Goal: Transaction & Acquisition: Book appointment/travel/reservation

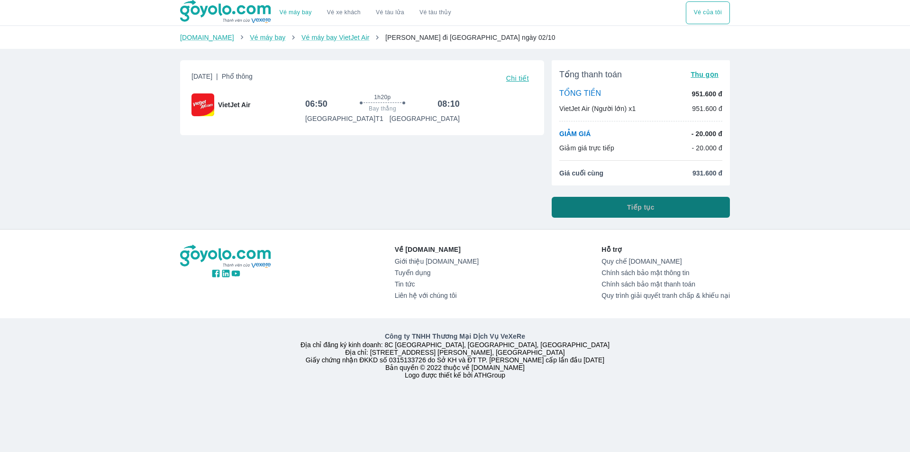
click at [646, 208] on span "Tiếp tục" at bounding box center [640, 206] width 27 height 9
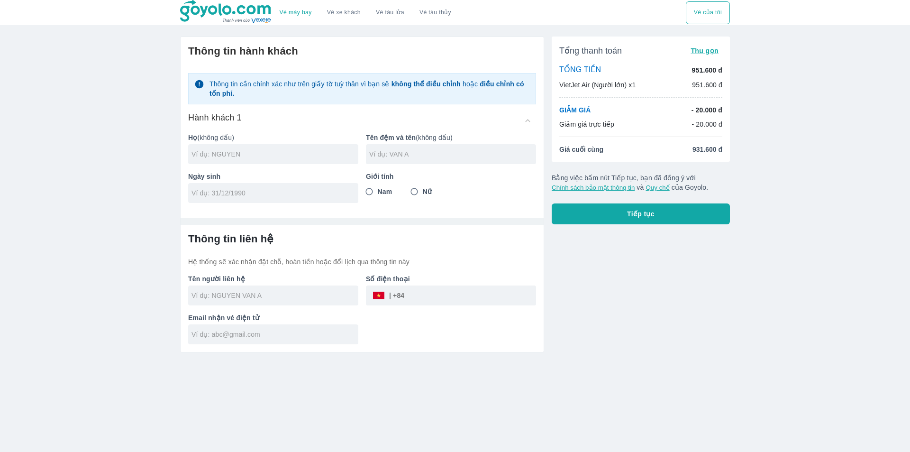
drag, startPoint x: 275, startPoint y: 9, endPoint x: 180, endPoint y: 11, distance: 94.8
click at [180, 11] on div "Vé máy bay Vé xe khách Vé tàu lửa Vé tàu thủy" at bounding box center [319, 12] width 279 height 25
click at [290, 9] on link "Vé máy bay" at bounding box center [296, 12] width 32 height 7
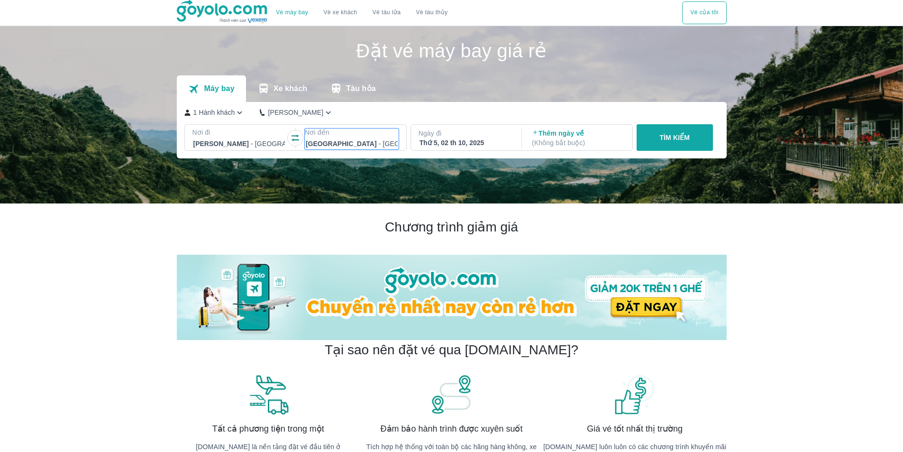
click at [327, 143] on div at bounding box center [352, 143] width 92 height 11
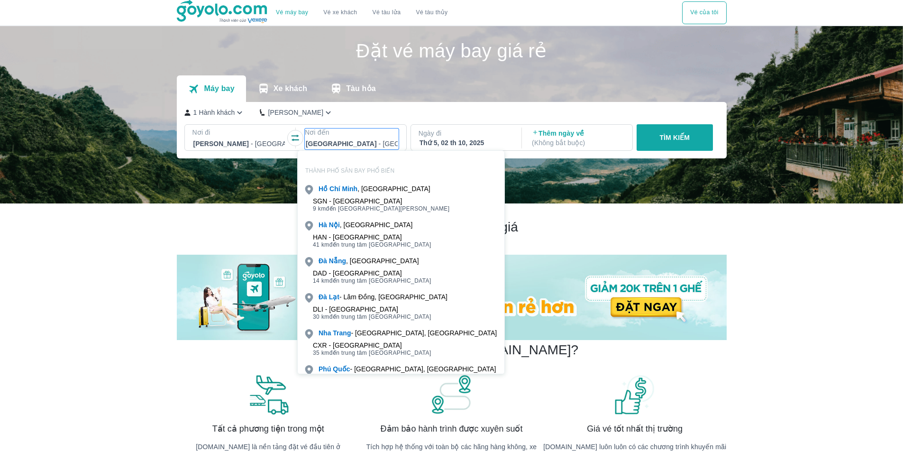
scroll to position [54, 0]
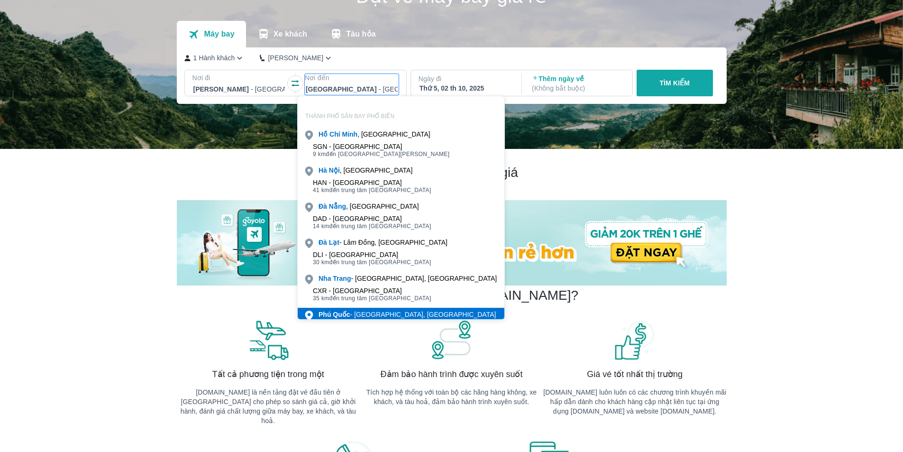
click at [368, 316] on div "Phú Quốc - Kiên Giang, Việt nam" at bounding box center [406, 313] width 177 height 9
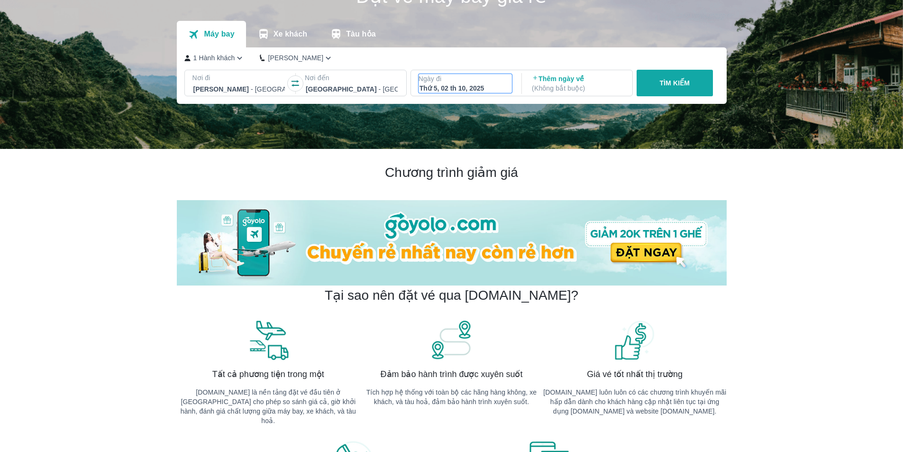
click at [461, 93] on div "Thứ 5, 02 th 10, 2025" at bounding box center [465, 87] width 92 height 9
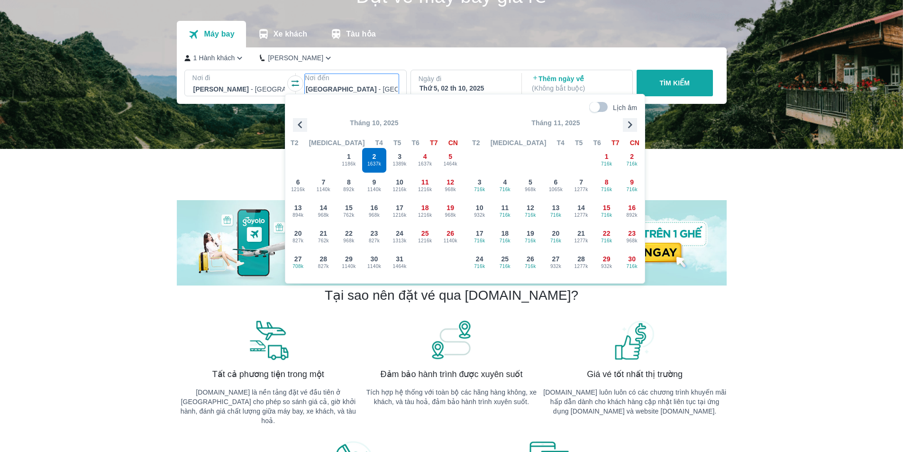
click at [337, 80] on p "Nơi đến" at bounding box center [352, 77] width 94 height 9
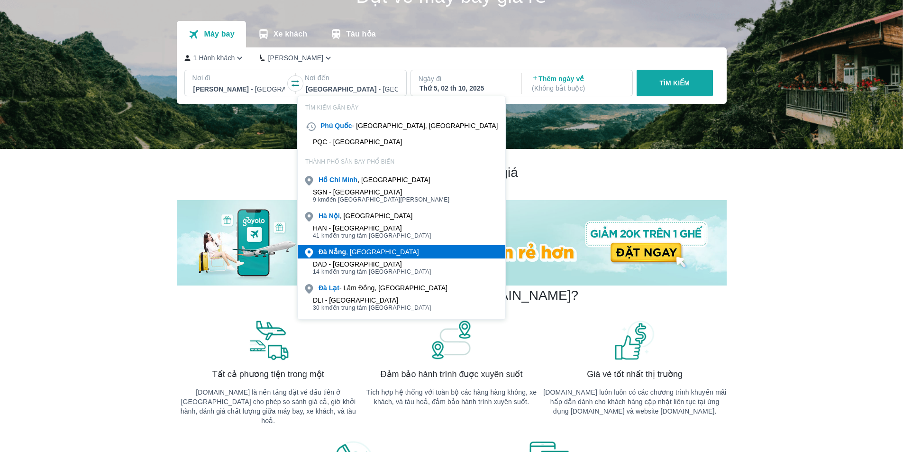
drag, startPoint x: 357, startPoint y: 255, endPoint x: 379, endPoint y: 240, distance: 27.2
click at [358, 256] on div "Đà Nẵng , Việt nam" at bounding box center [368, 251] width 100 height 9
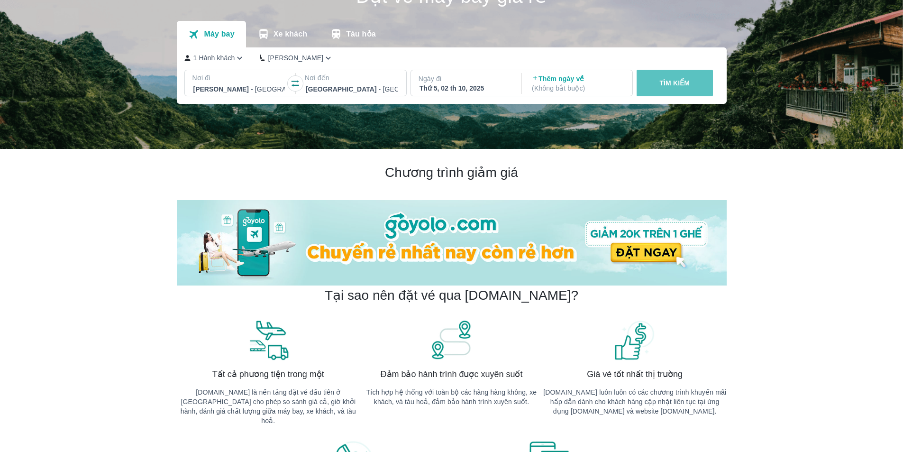
click at [654, 83] on button "TÌM KIẾM" at bounding box center [674, 83] width 76 height 27
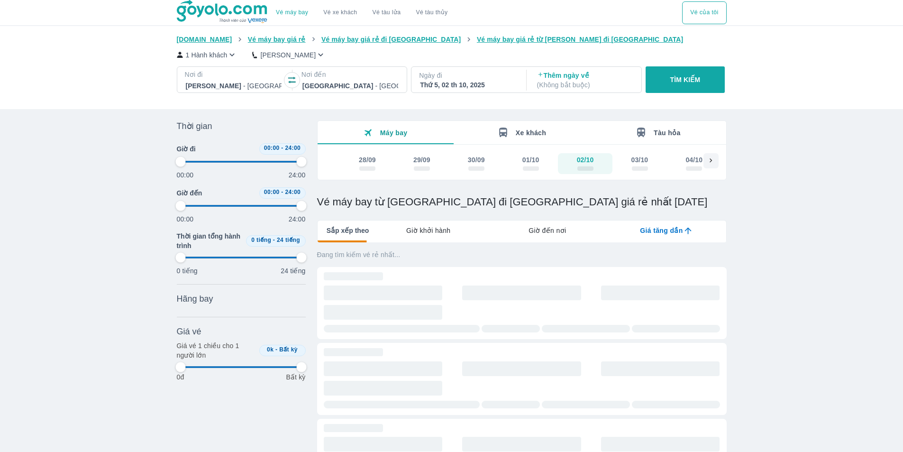
type input "97.9166666666667"
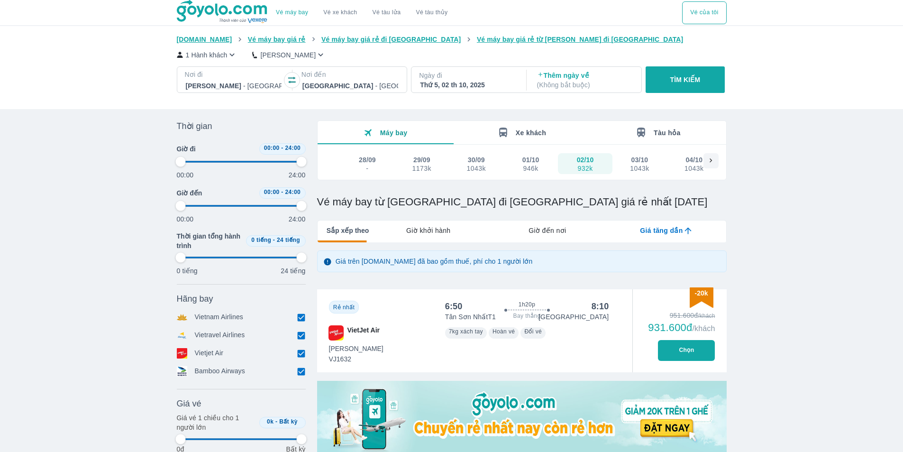
type input "97.9166666666667"
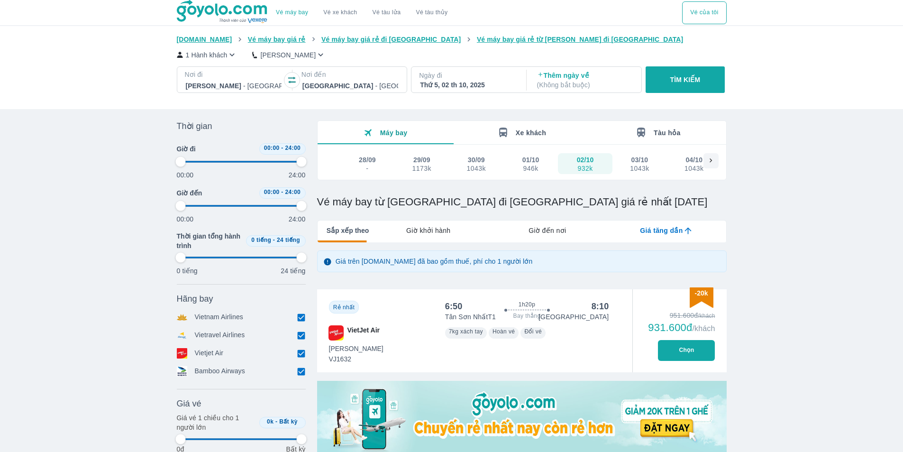
type input "97.9166666666667"
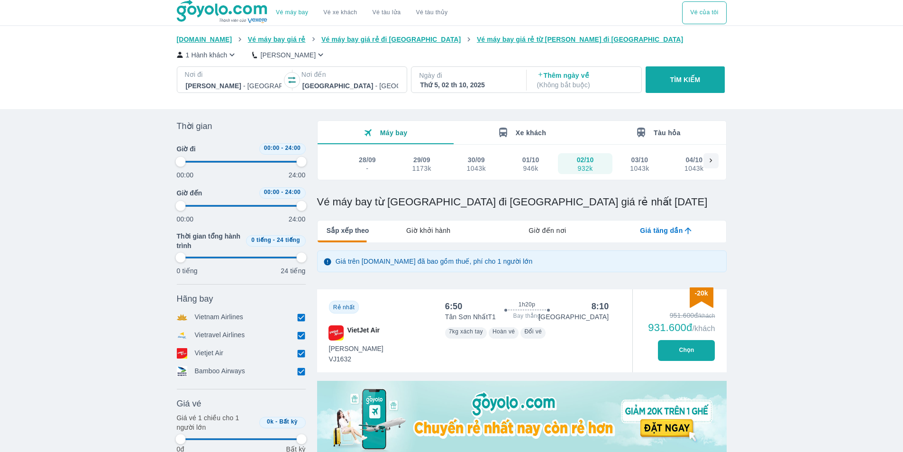
type input "97.9166666666667"
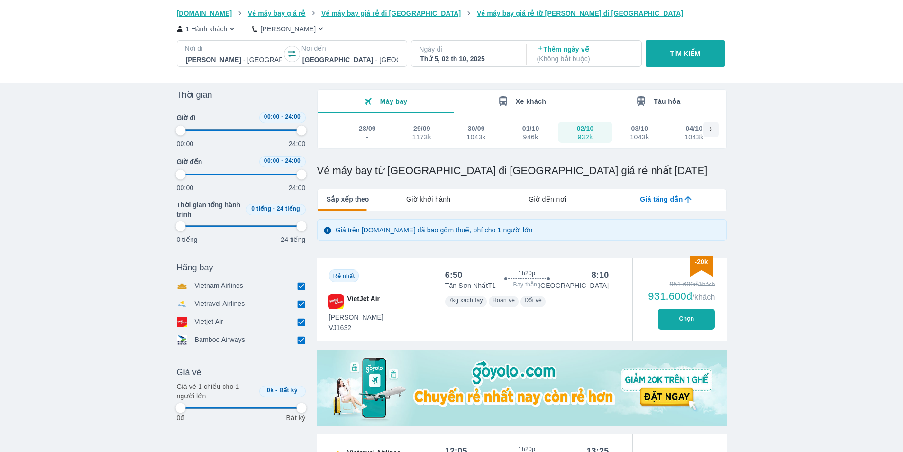
scroll to position [47, 0]
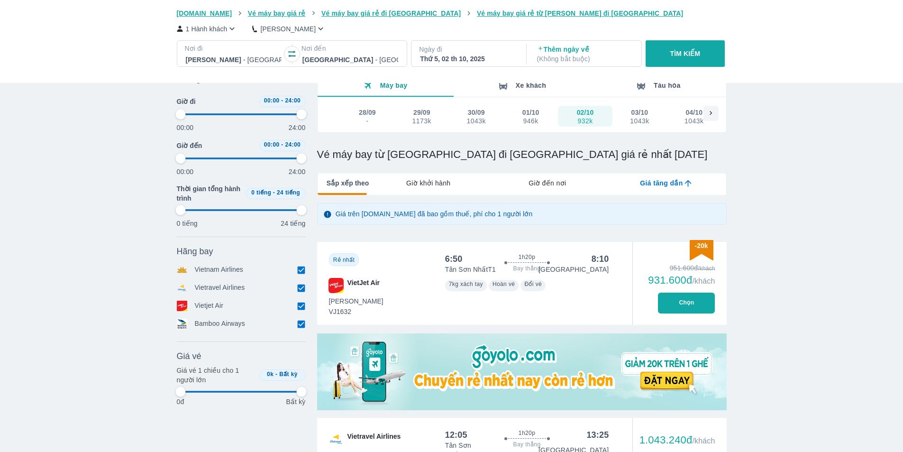
type input "97.9166666666667"
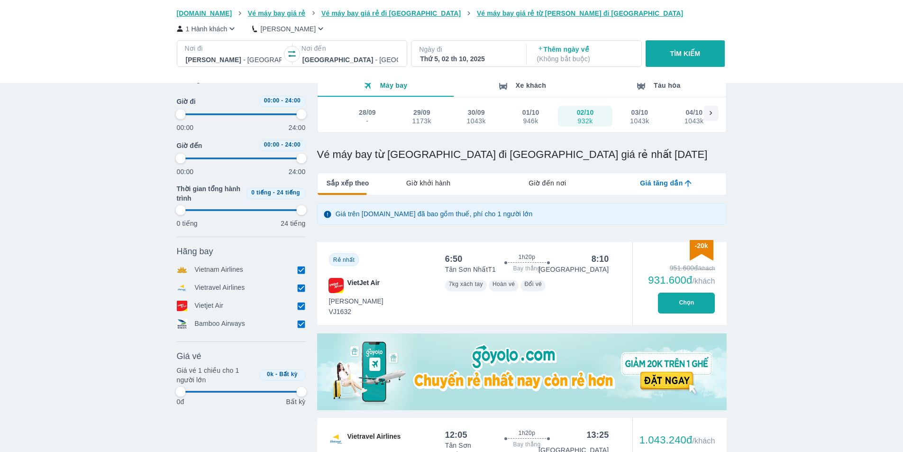
type input "97.9166666666667"
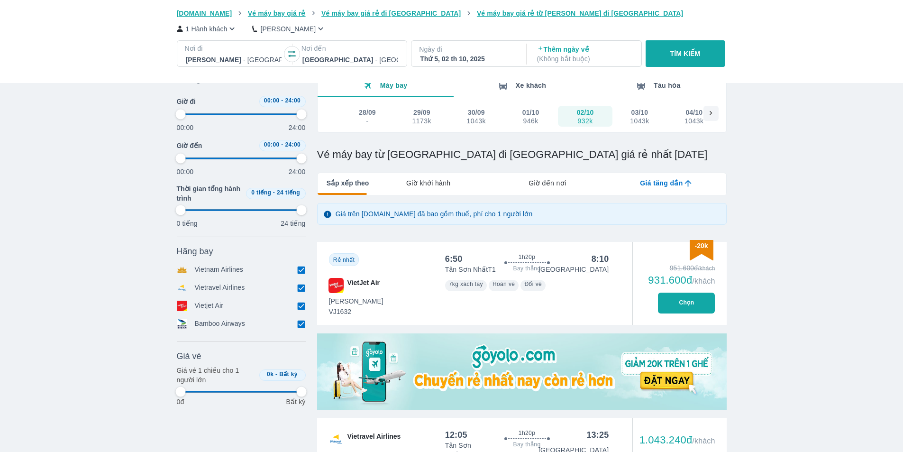
type input "97.9166666666667"
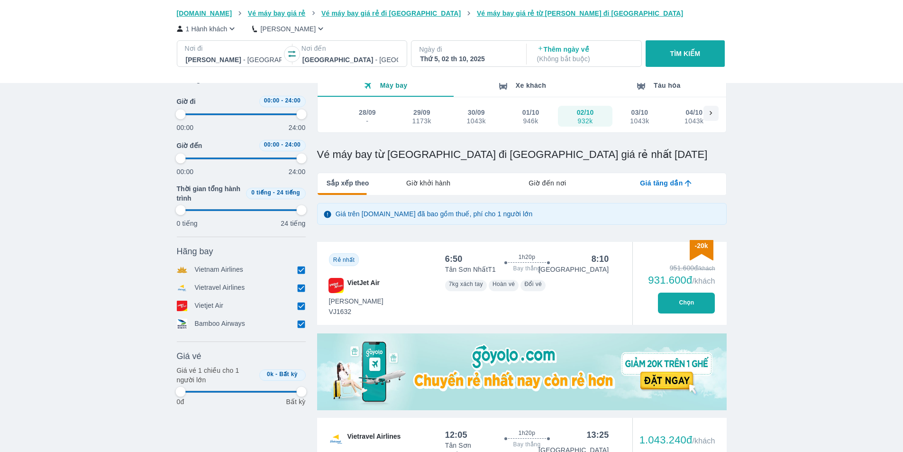
type input "97.9166666666667"
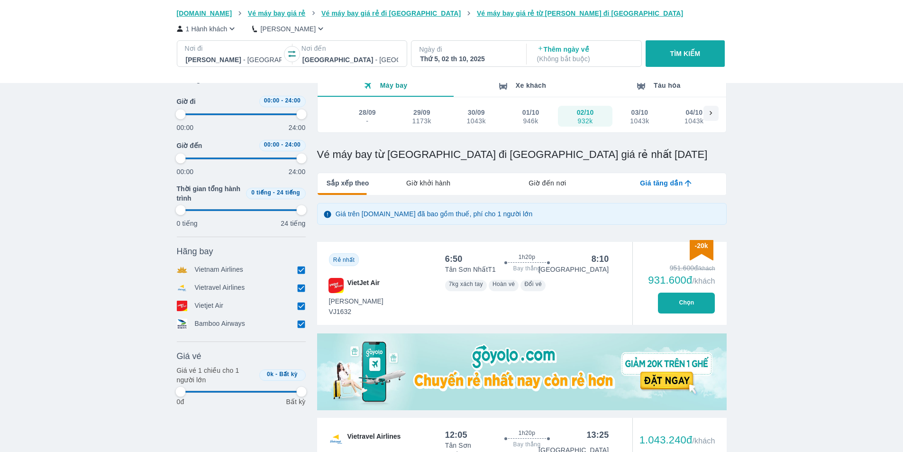
type input "97.9166666666667"
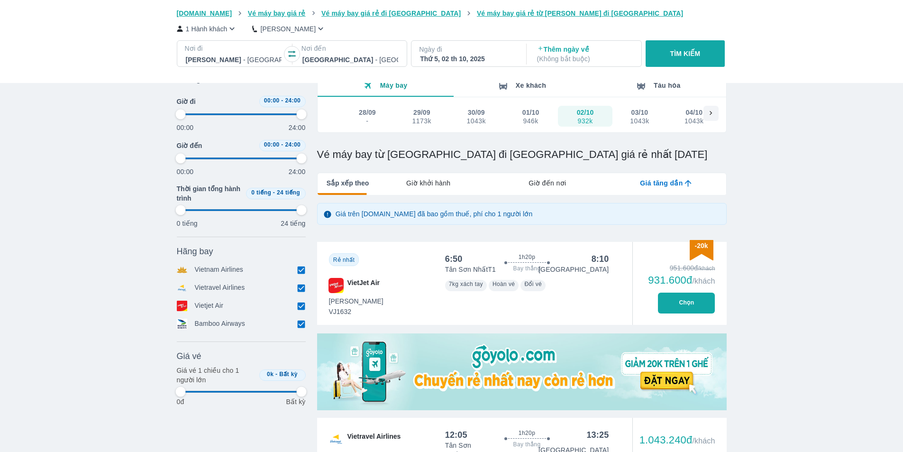
type input "97.9166666666667"
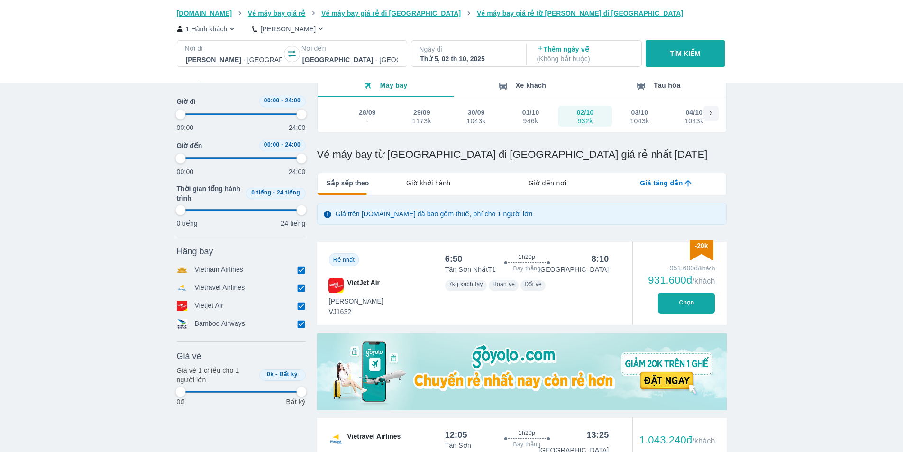
type input "97.9166666666667"
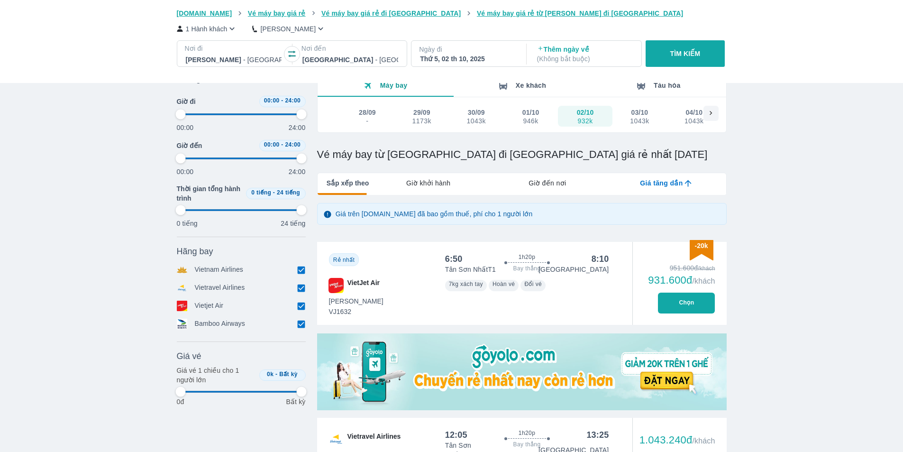
type input "97.9166666666667"
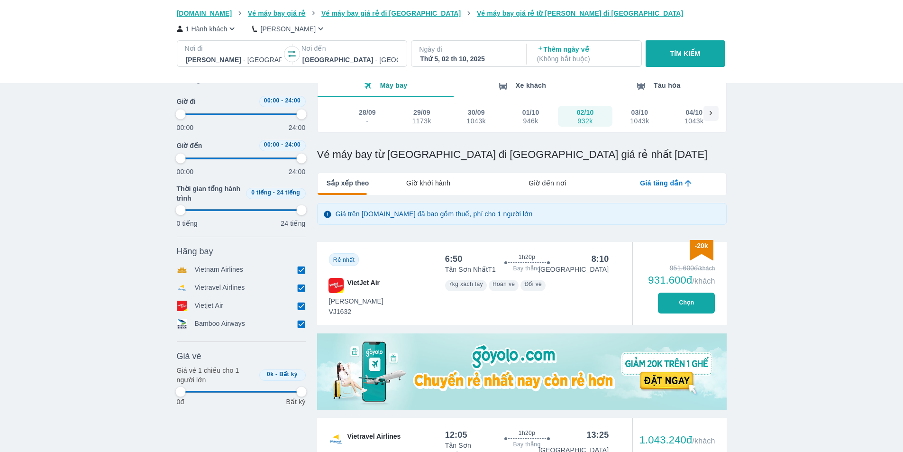
type input "97.9166666666667"
click at [711, 114] on icon at bounding box center [710, 113] width 2 height 4
type input "97.9166666666667"
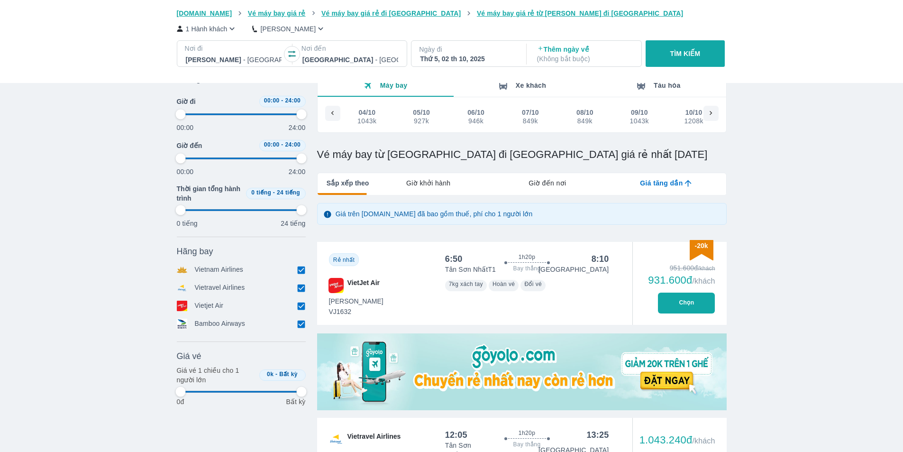
type input "97.9166666666667"
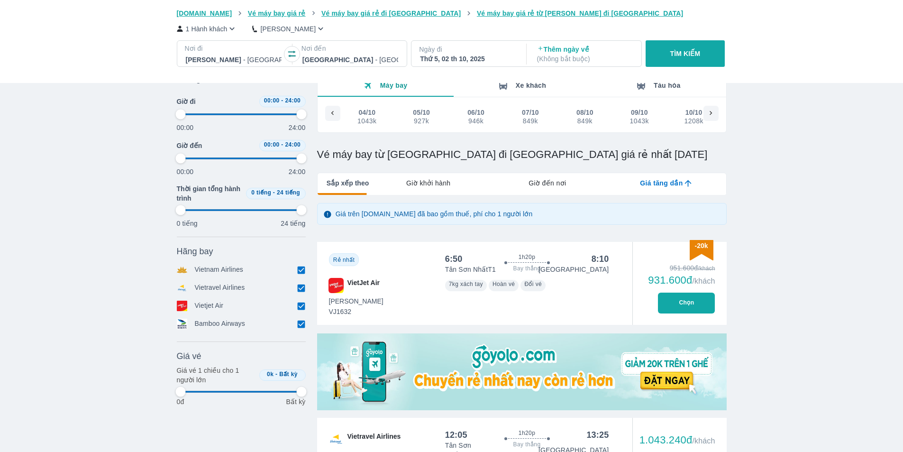
type input "97.9166666666667"
click at [525, 121] on div "849k" at bounding box center [530, 121] width 16 height 8
type input "97.9166666666667"
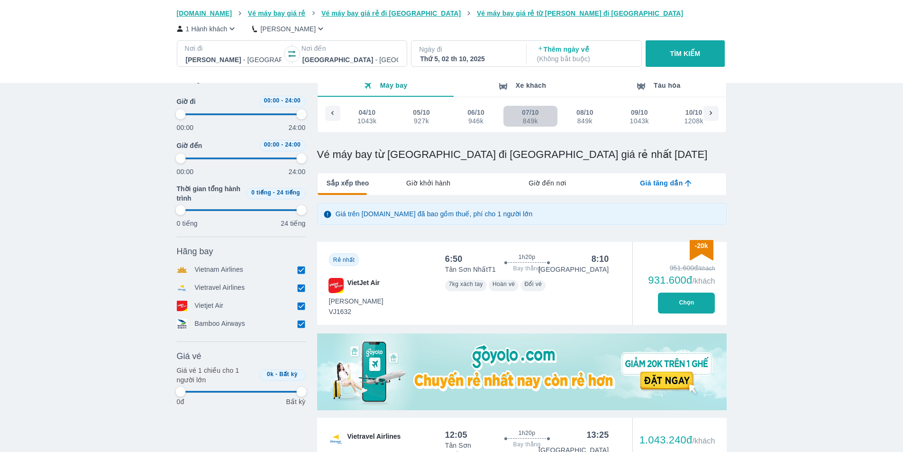
type input "97.9166666666667"
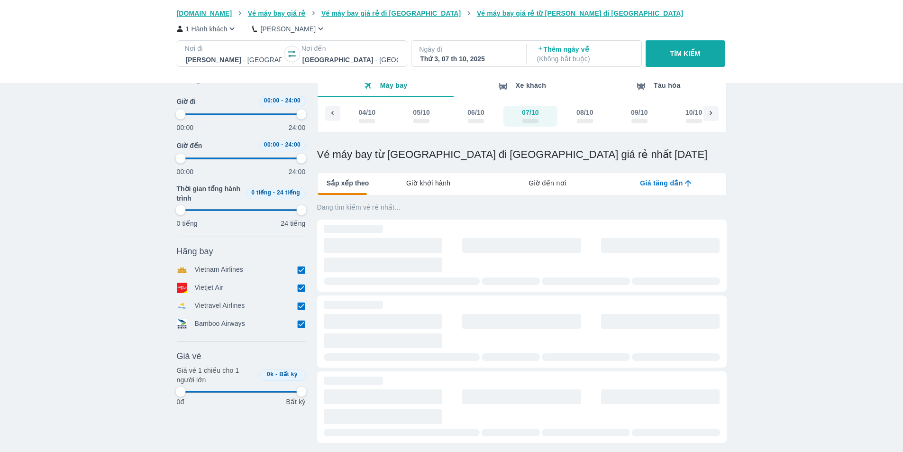
type input "97.9166666666667"
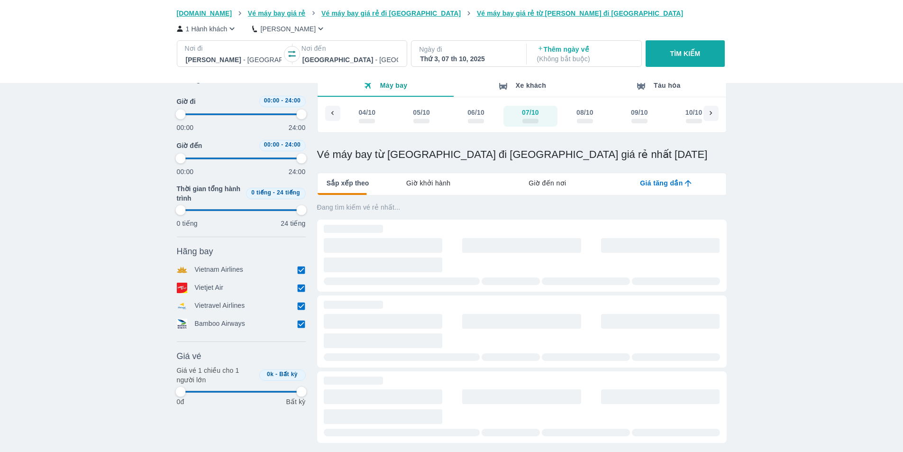
type input "97.9166666666667"
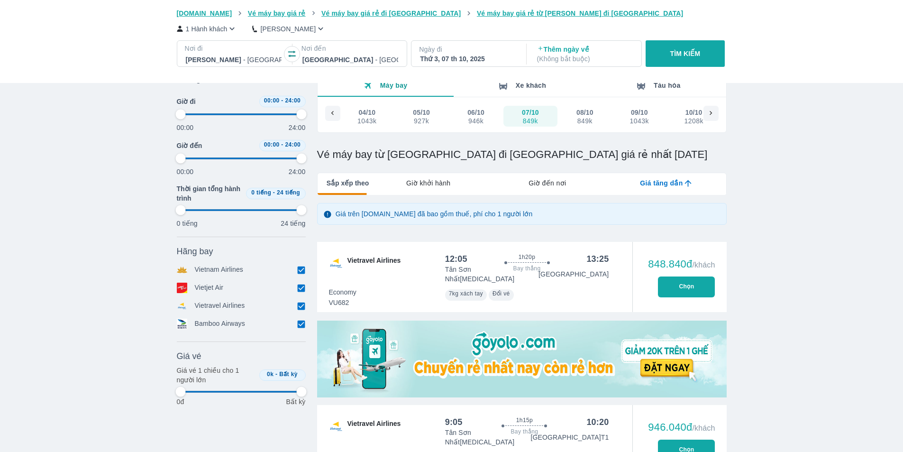
type input "97.9166666666667"
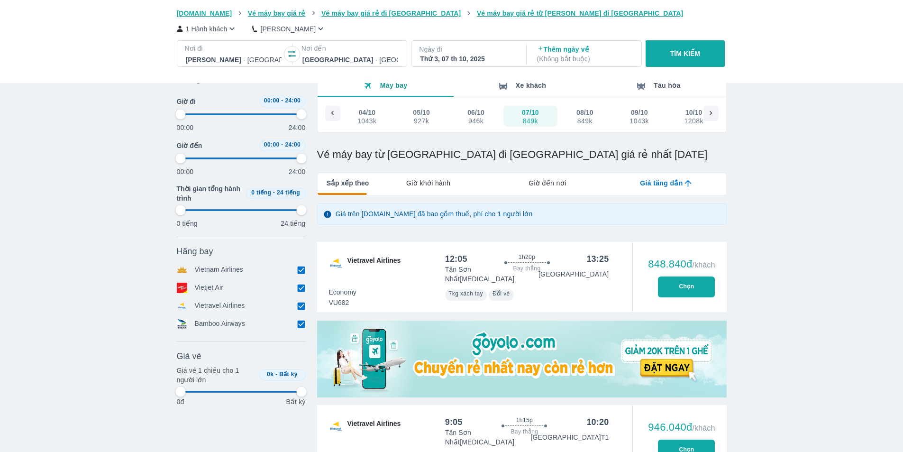
type input "97.9166666666667"
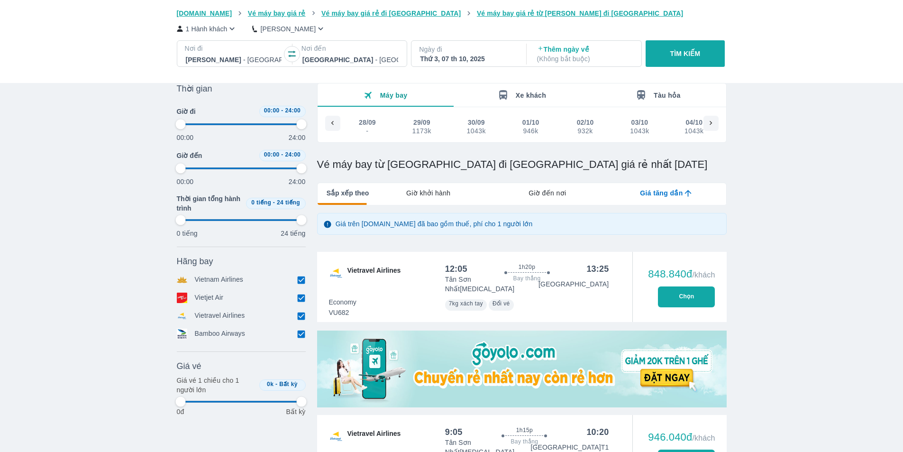
type input "97.9166666666667"
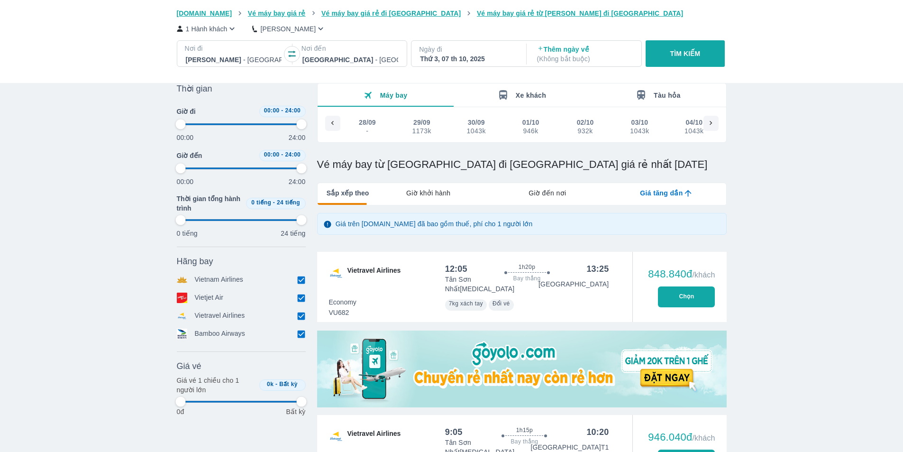
type input "97.9166666666667"
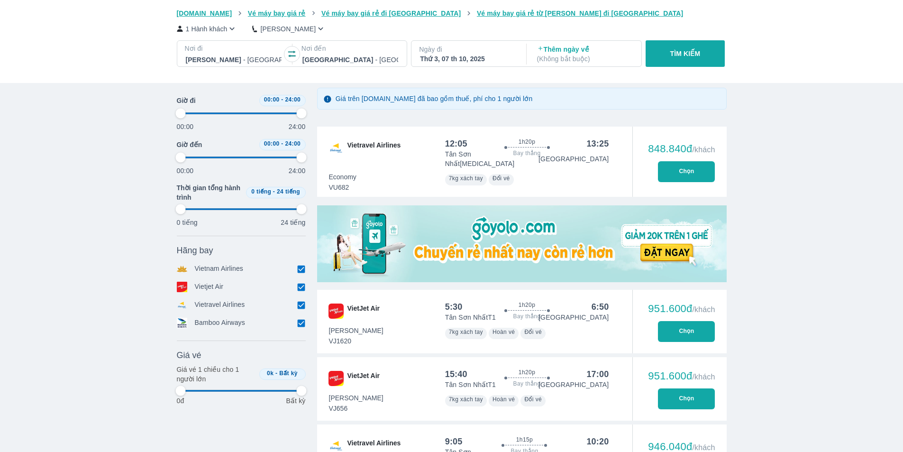
scroll to position [0, 197]
type input "97.9166666666667"
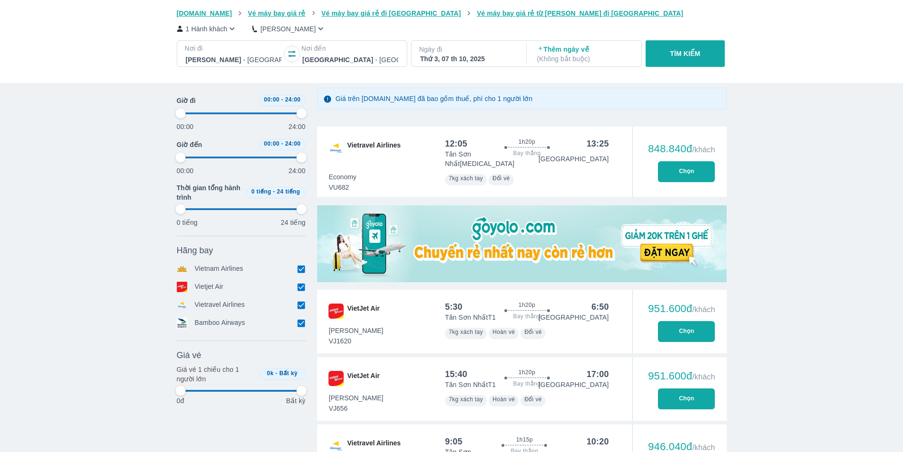
type input "97.9166666666667"
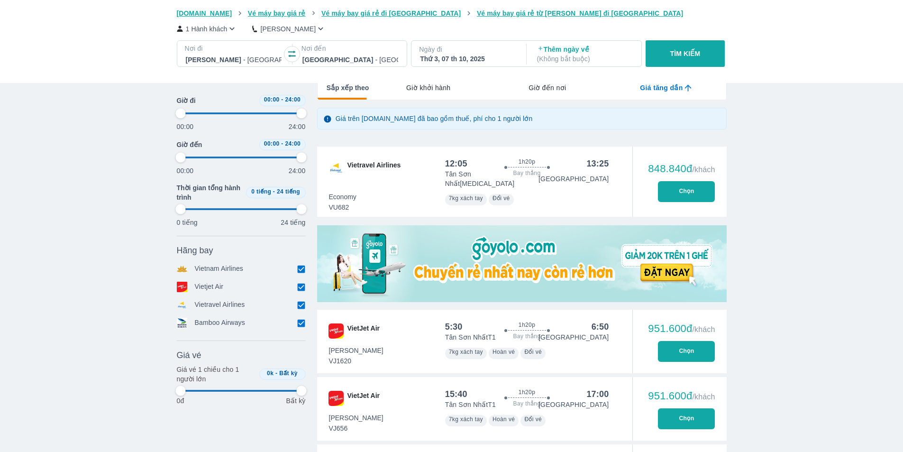
type input "97.9166666666667"
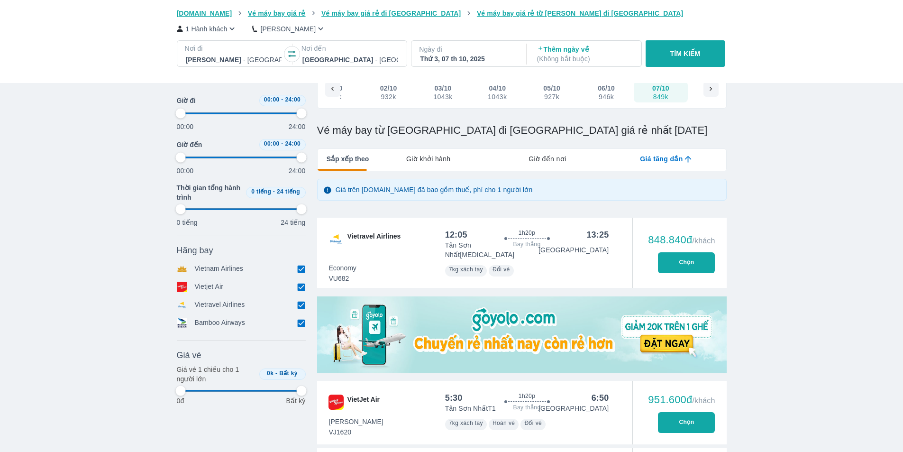
type input "97.9166666666667"
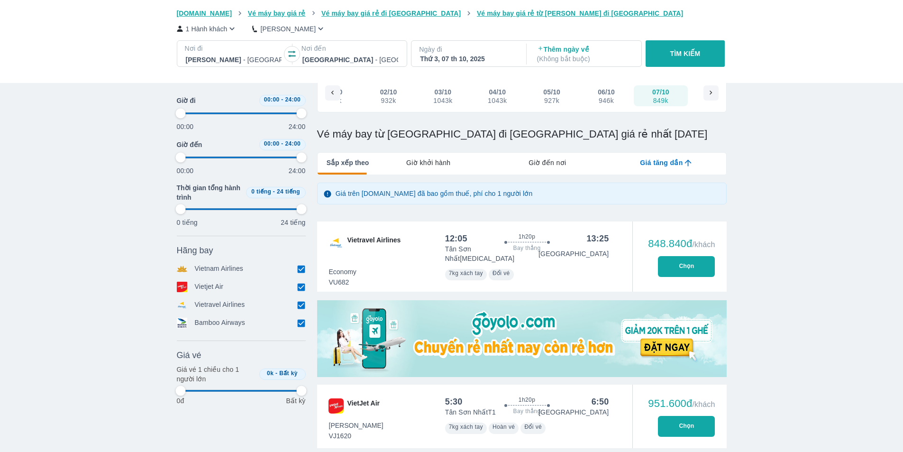
type input "97.9166666666667"
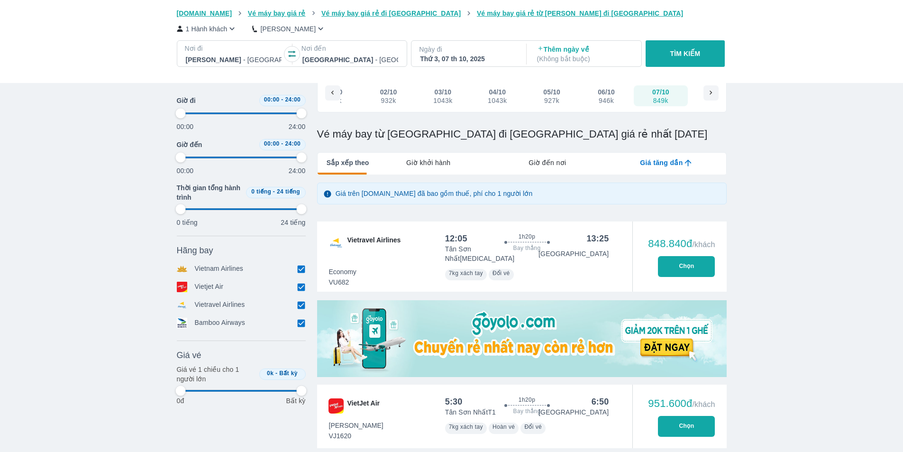
type input "97.9166666666667"
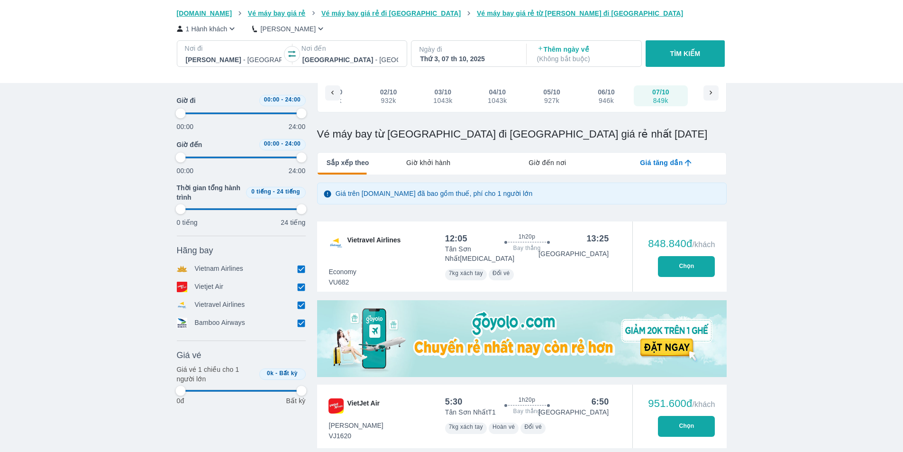
type input "97.9166666666667"
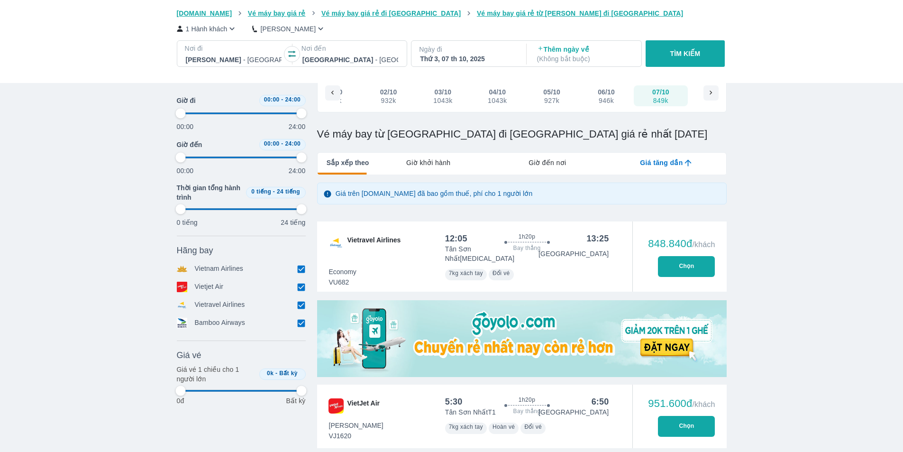
type input "97.9166666666667"
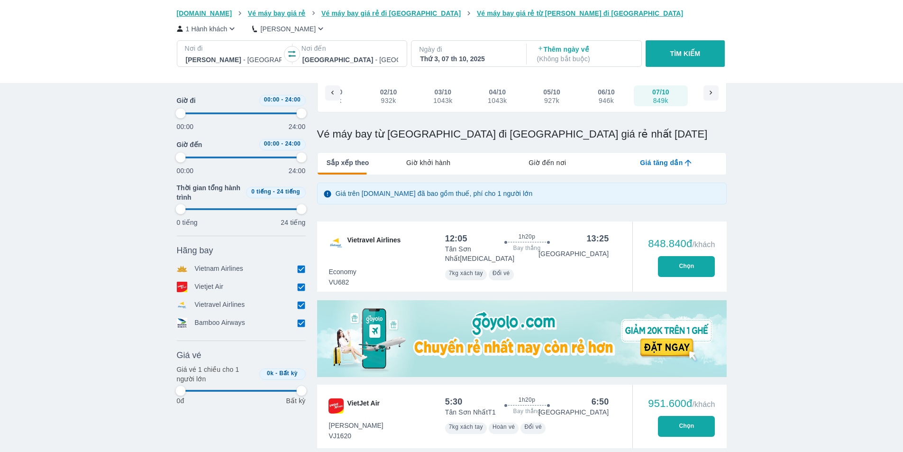
type input "97.9166666666667"
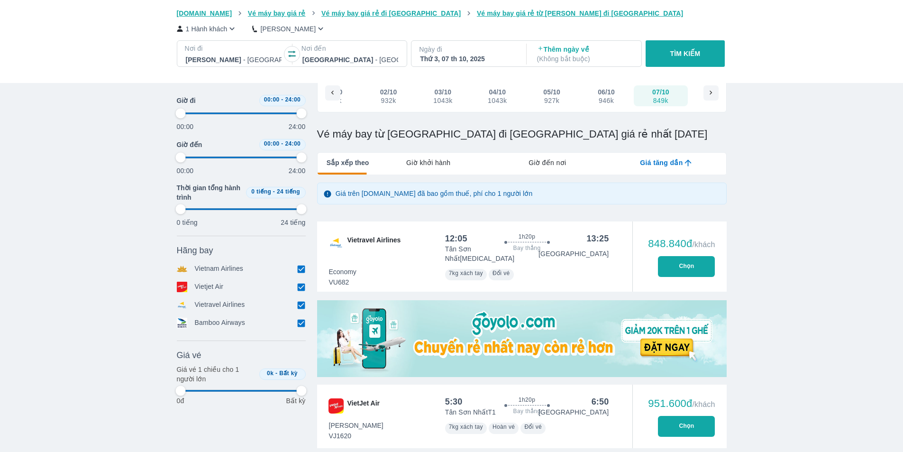
type input "97.9166666666667"
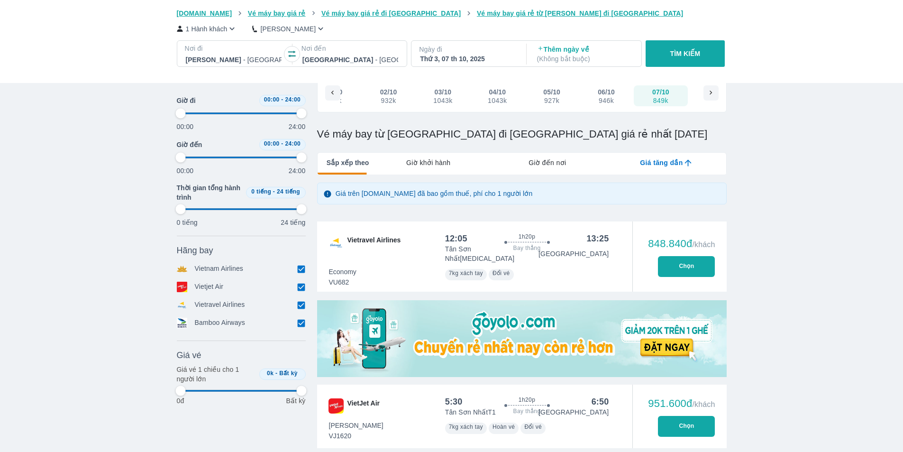
type input "97.9166666666667"
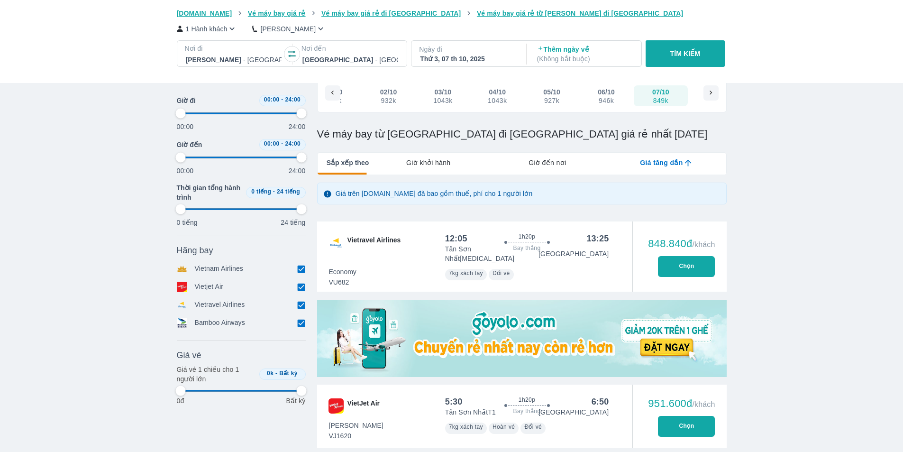
type input "97.9166666666667"
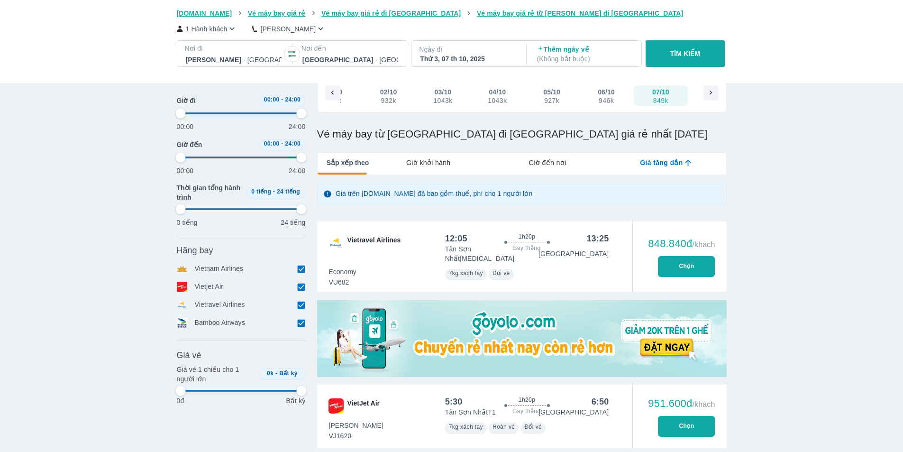
type input "97.9166666666667"
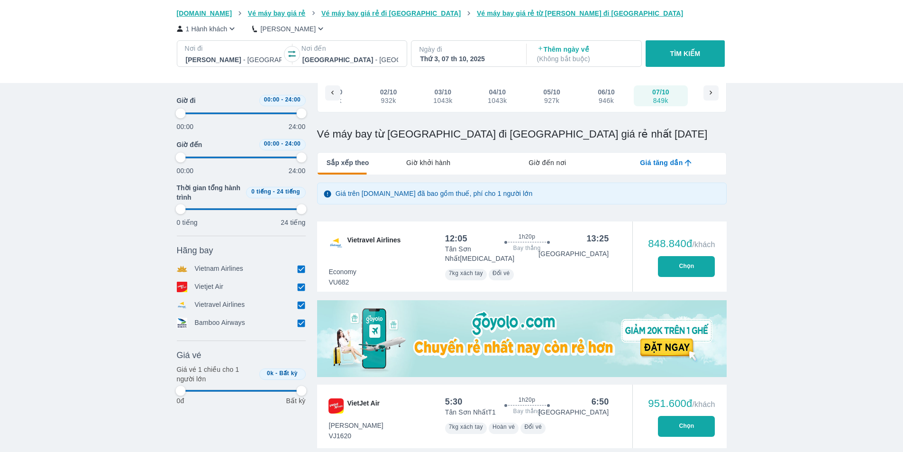
type input "97.9166666666667"
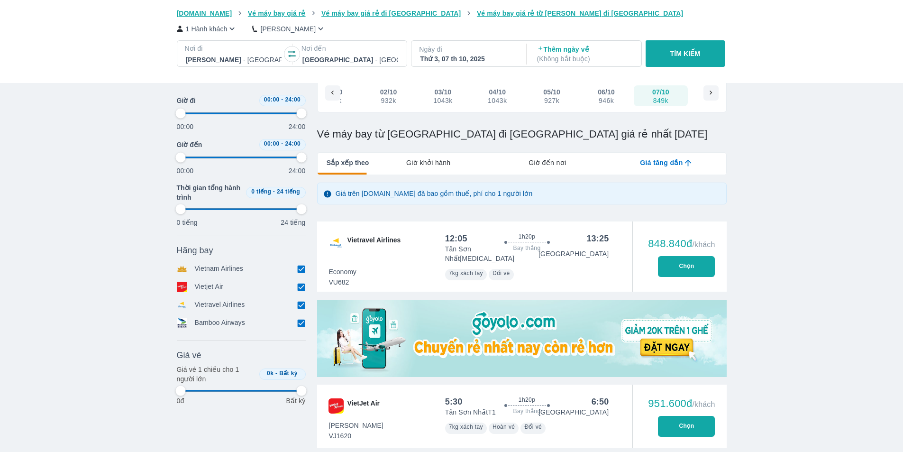
type input "97.9166666666667"
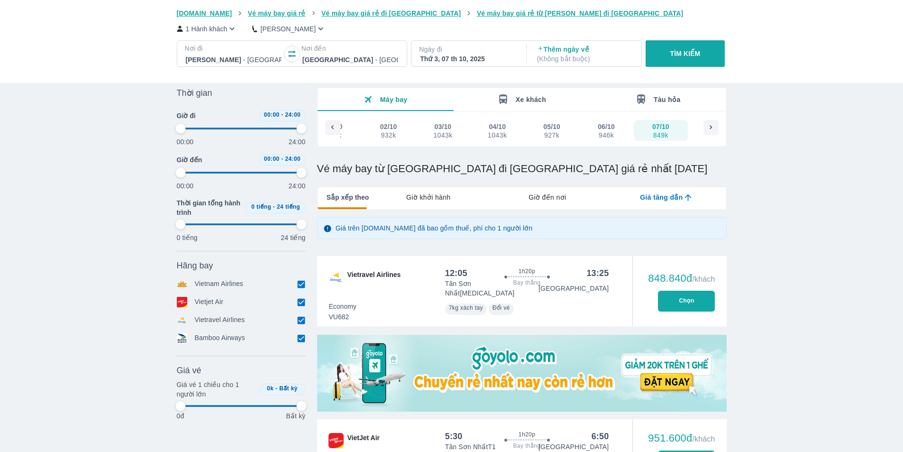
type input "97.9166666666667"
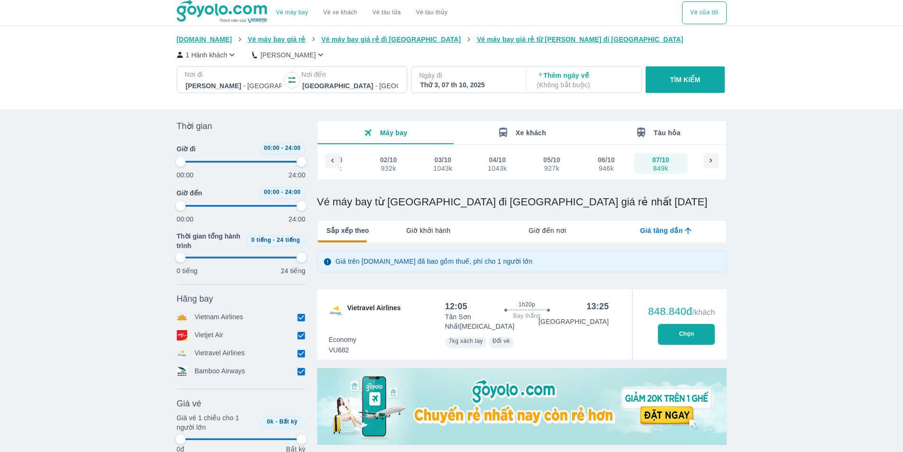
type input "97.9166666666667"
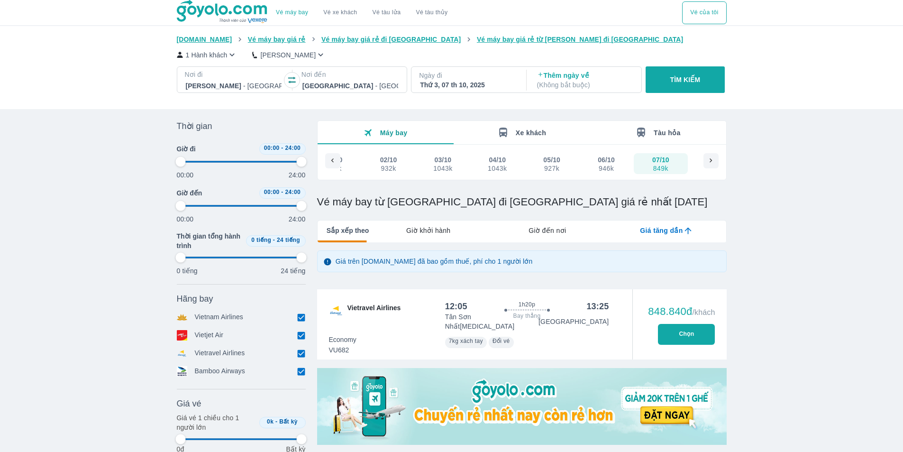
type input "97.9166666666667"
click at [299, 13] on link "Vé máy bay" at bounding box center [292, 12] width 32 height 7
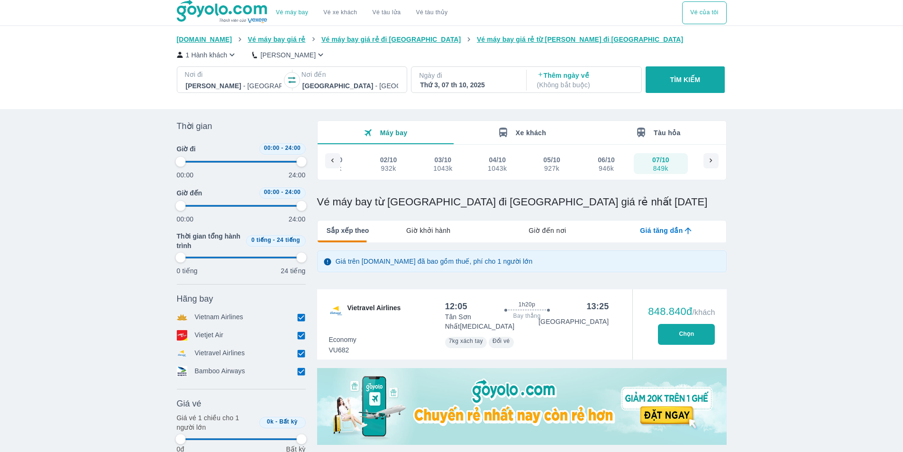
type input "97.9166666666667"
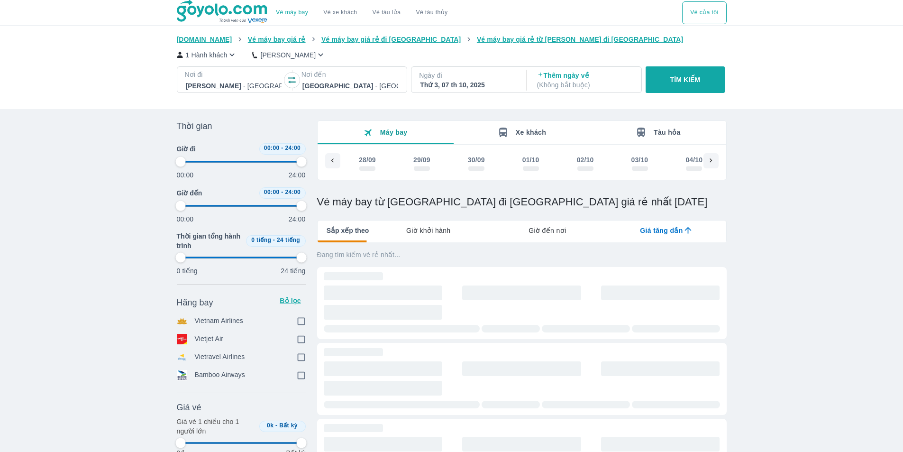
type input "97.9166666666667"
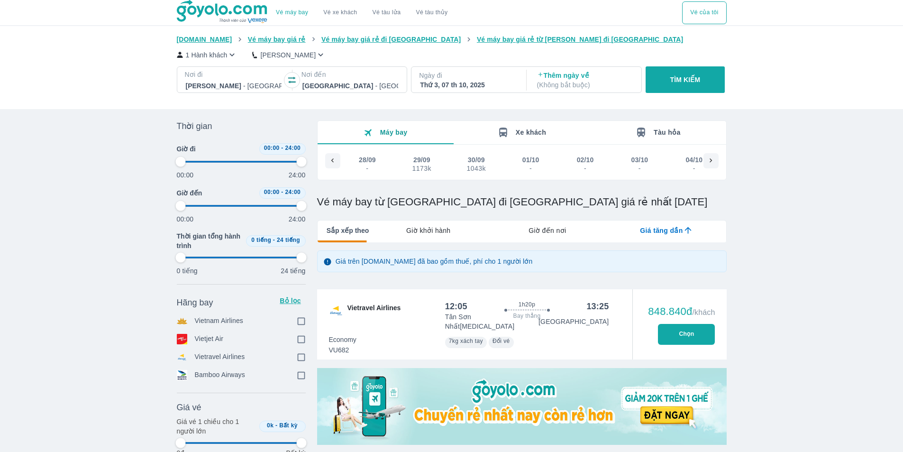
type input "97.9166666666667"
checkbox input "true"
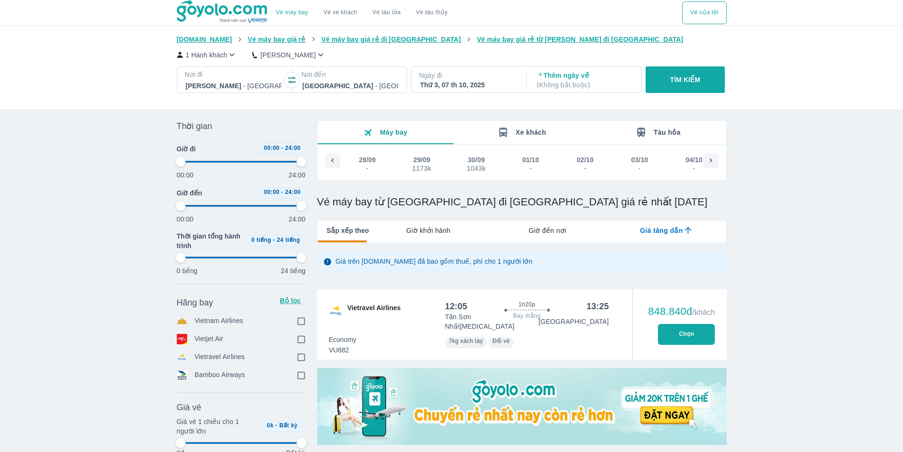
checkbox input "true"
type input "97.9166666666667"
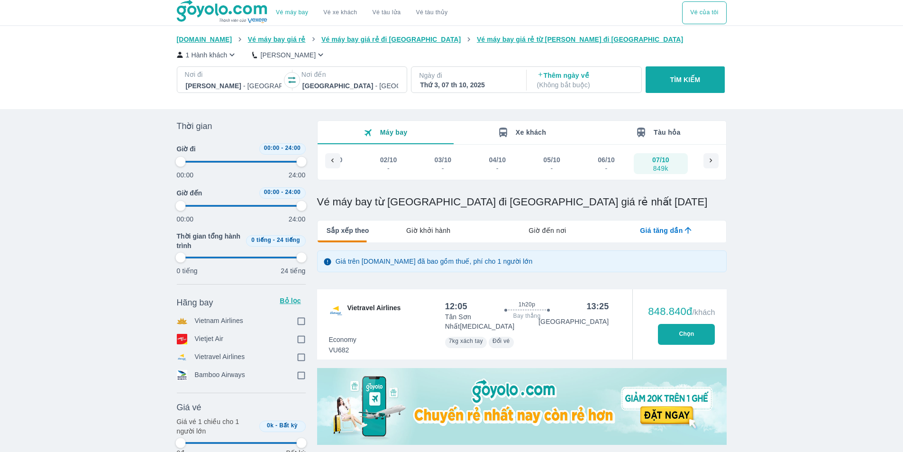
type input "97.9166666666667"
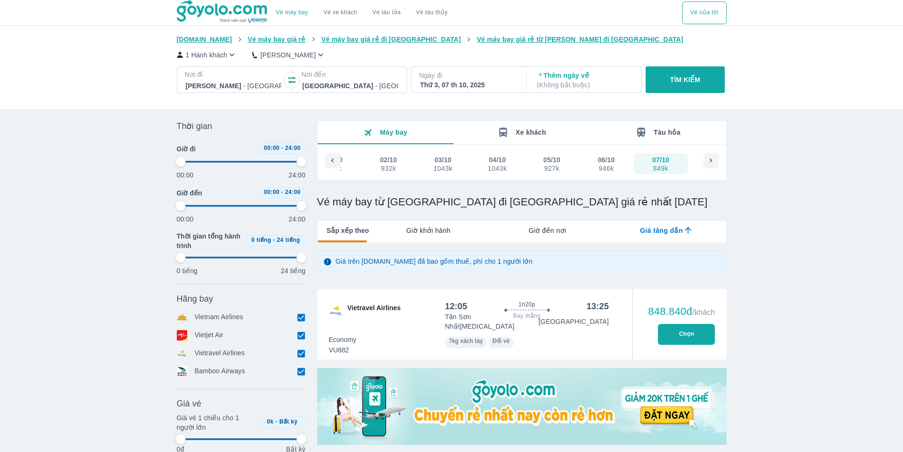
type input "97.9166666666667"
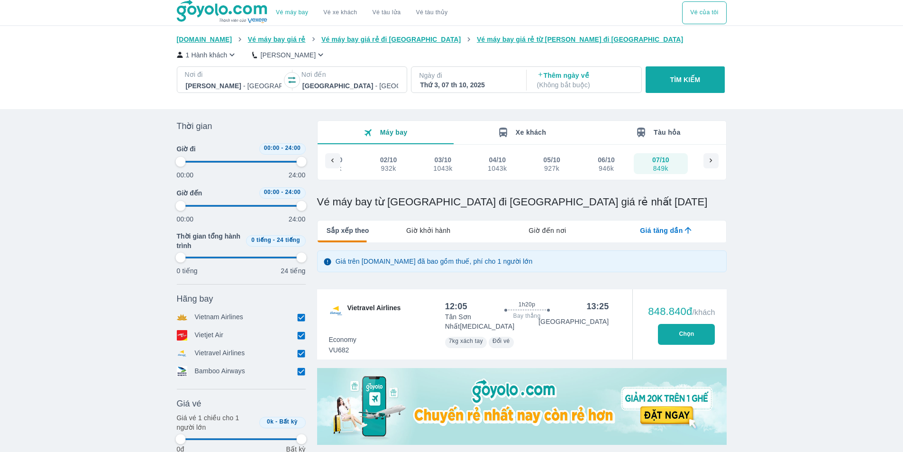
type input "97.9166666666667"
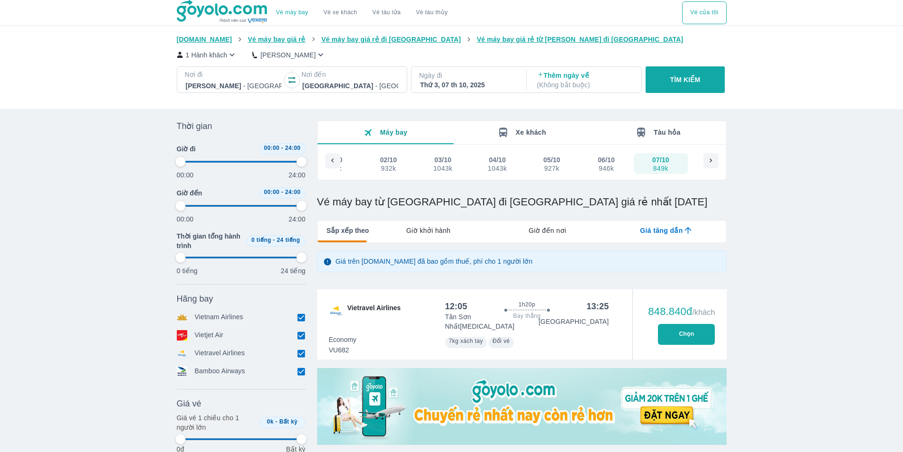
type input "97.9166666666667"
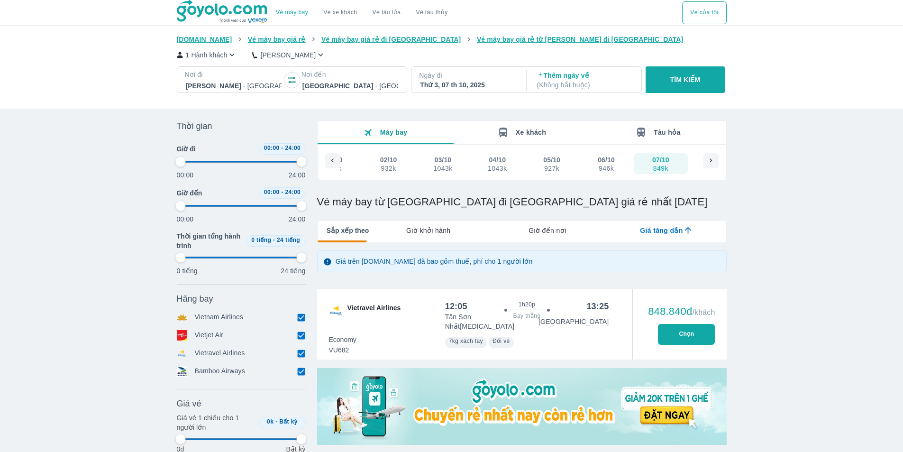
type input "97.9166666666667"
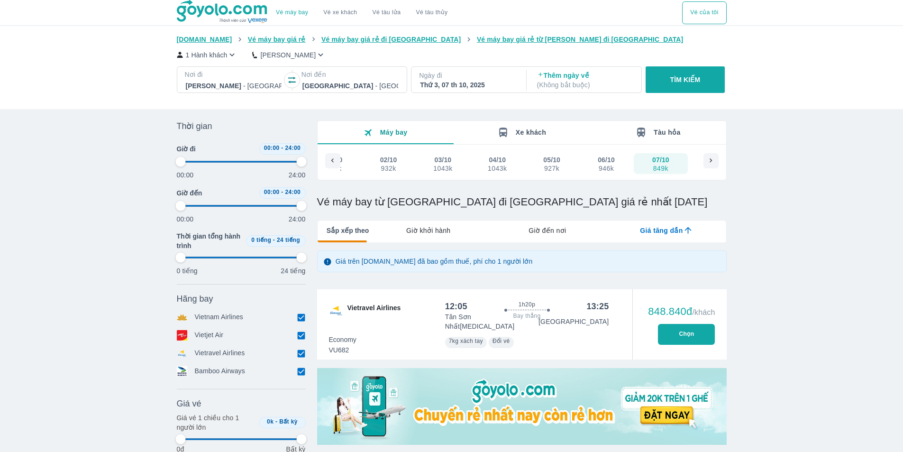
type input "97.9166666666667"
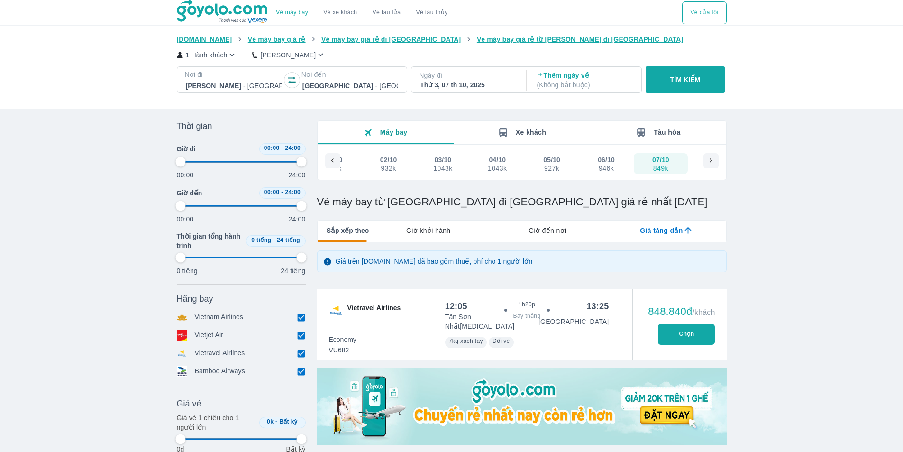
type input "97.9166666666667"
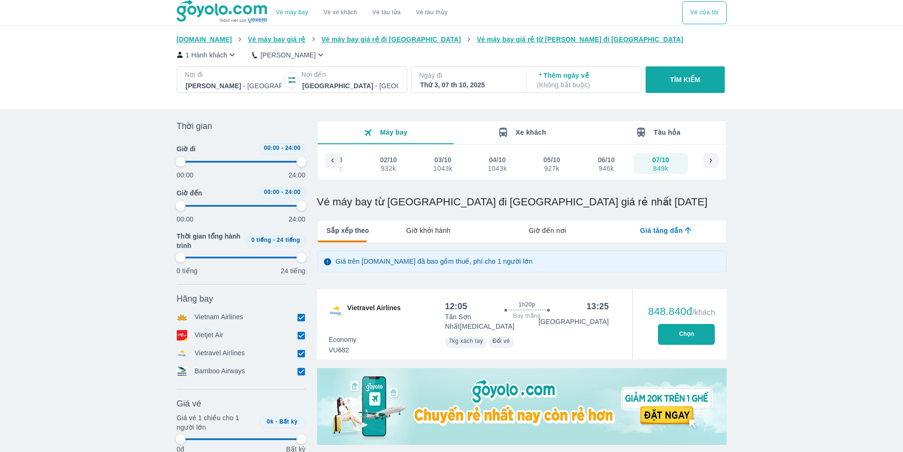
type input "97.9166666666667"
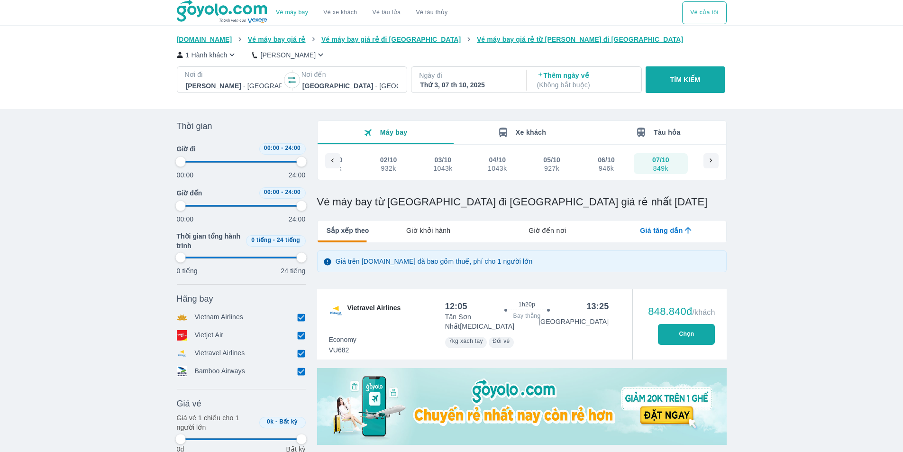
type input "97.9166666666667"
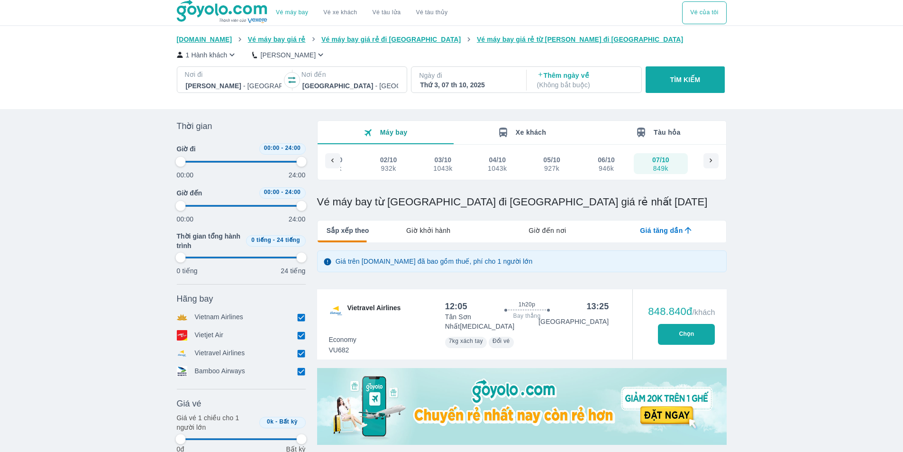
type input "97.9166666666667"
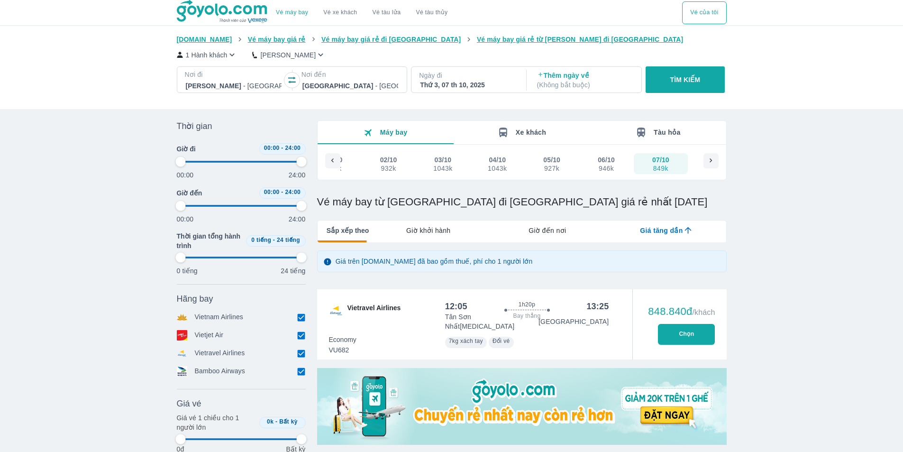
type input "97.9166666666667"
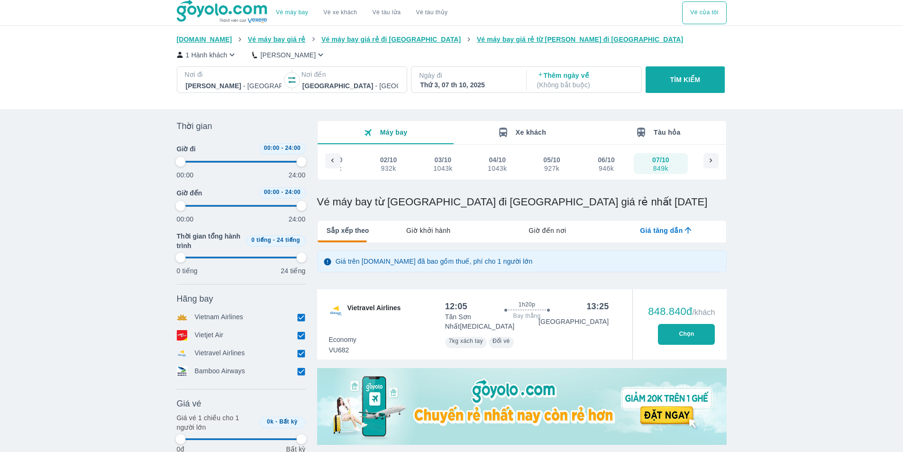
type input "97.9166666666667"
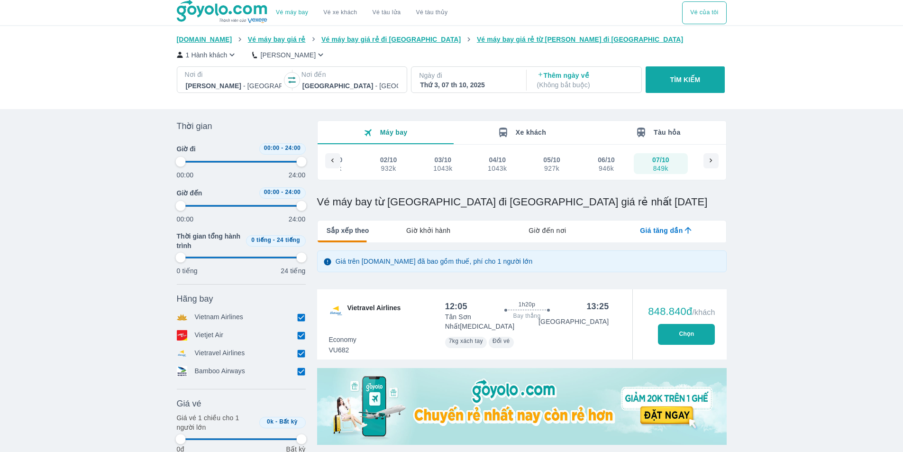
type input "97.9166666666667"
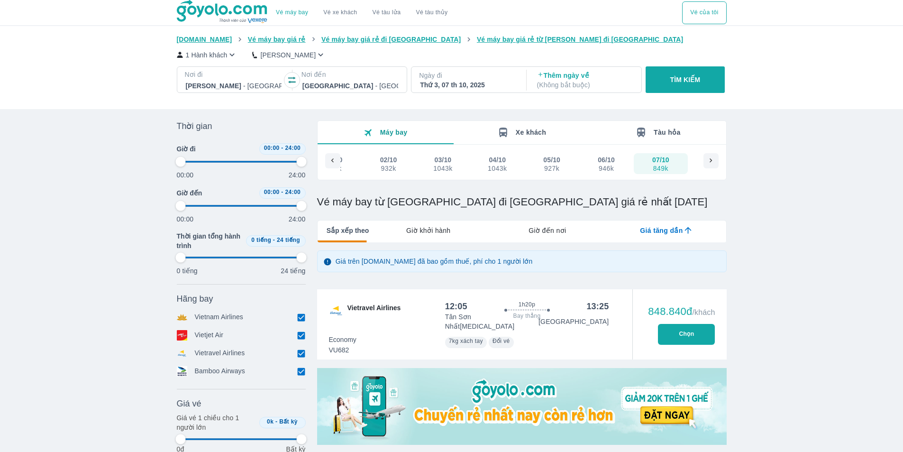
type input "97.9166666666667"
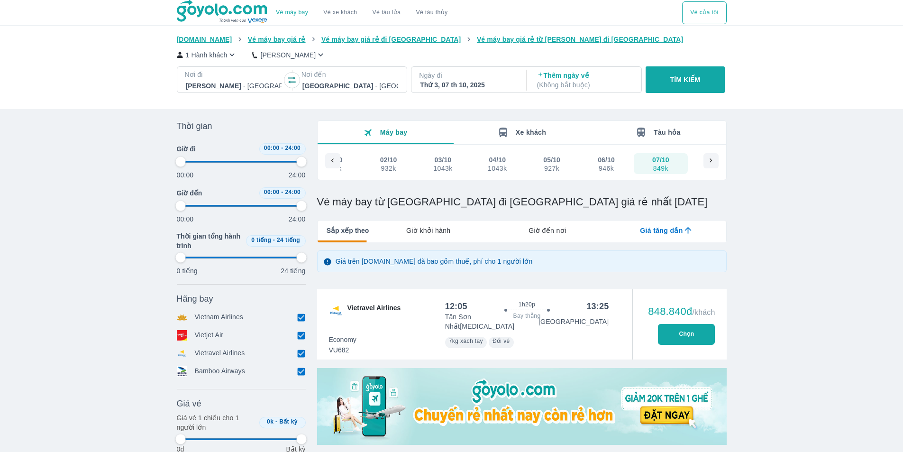
type input "97.9166666666667"
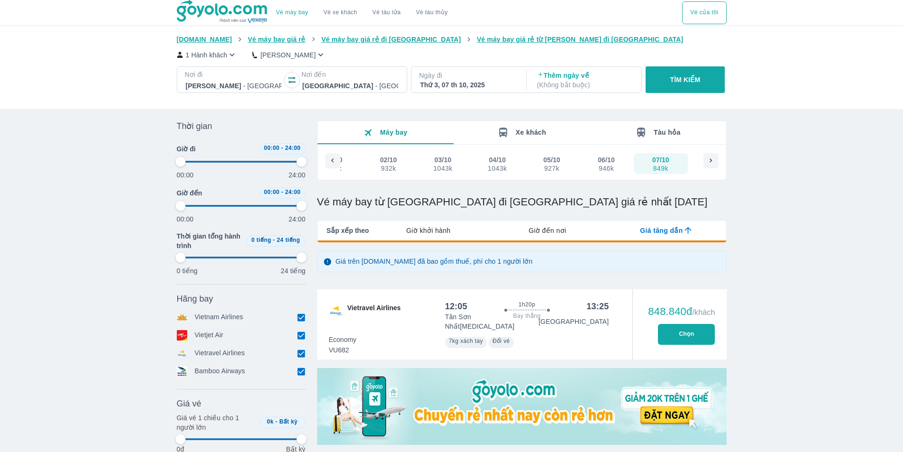
type input "97.9166666666667"
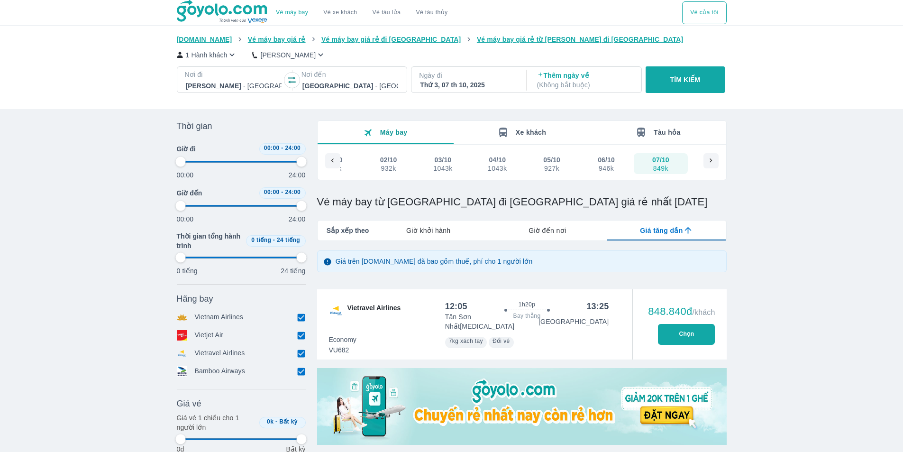
type input "97.9166666666667"
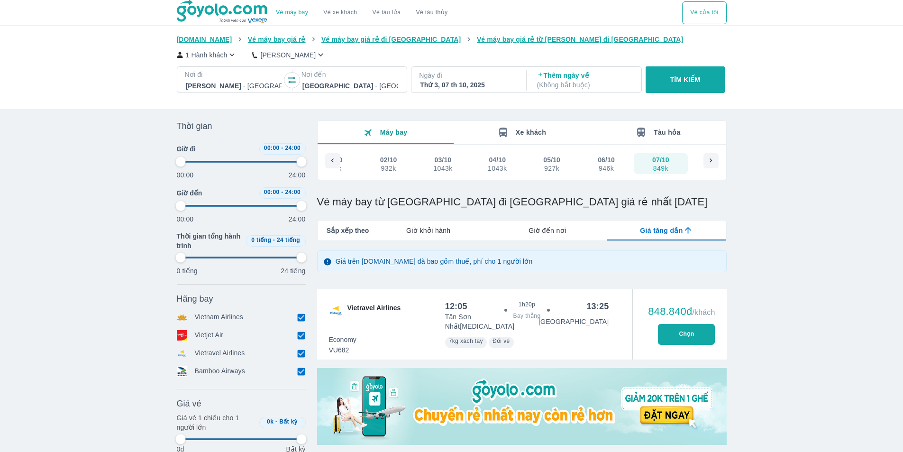
type input "97.9166666666667"
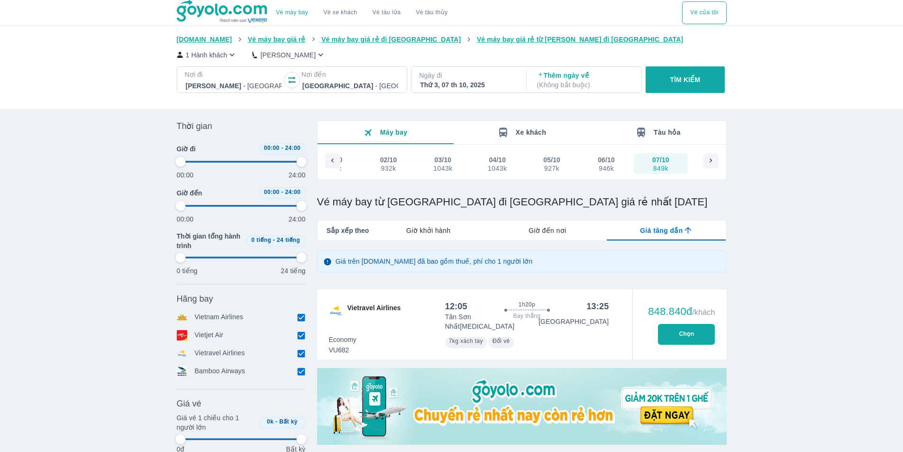
type input "97.9166666666667"
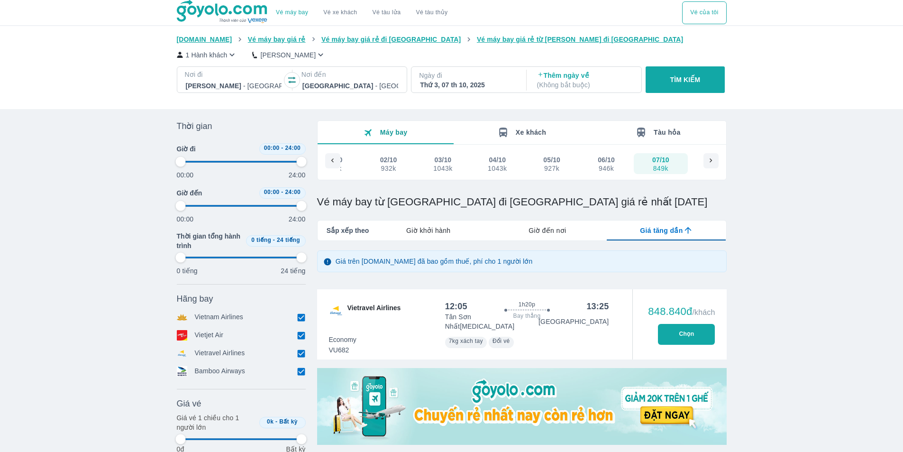
type input "97.9166666666667"
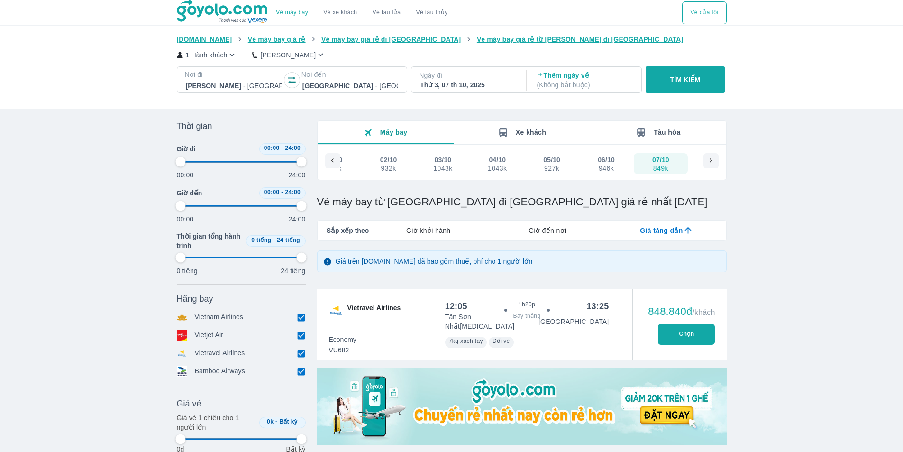
type input "97.9166666666667"
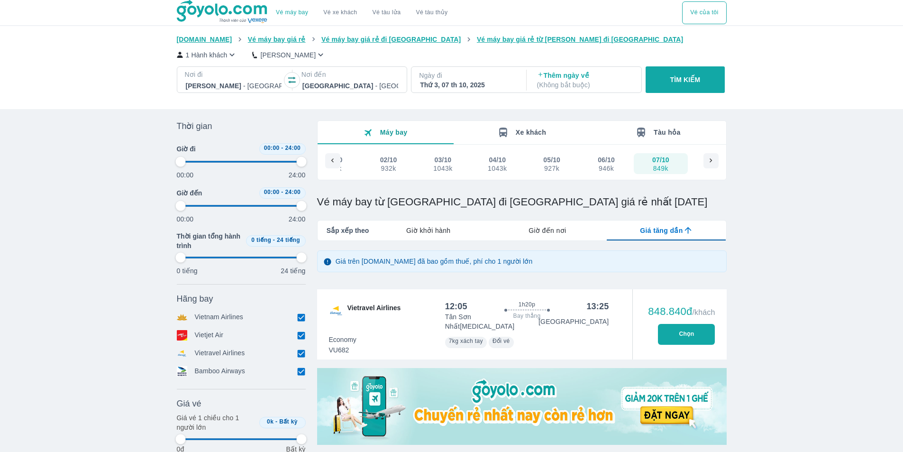
type input "97.9166666666667"
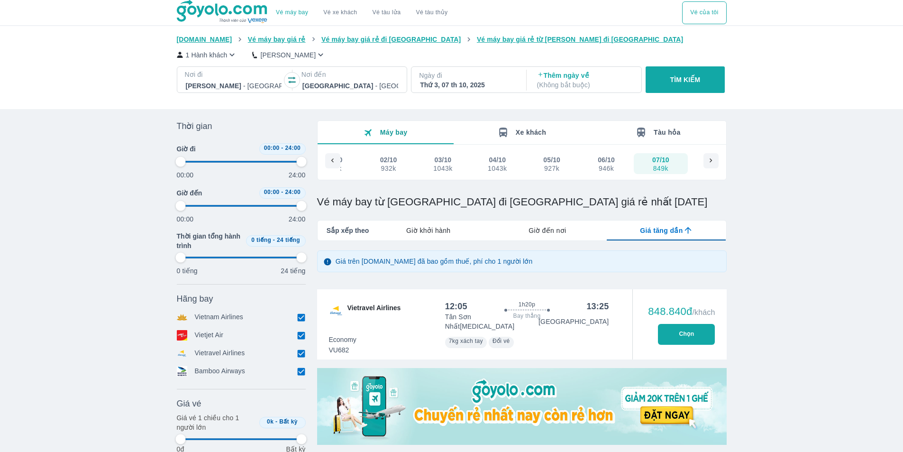
type input "97.9166666666667"
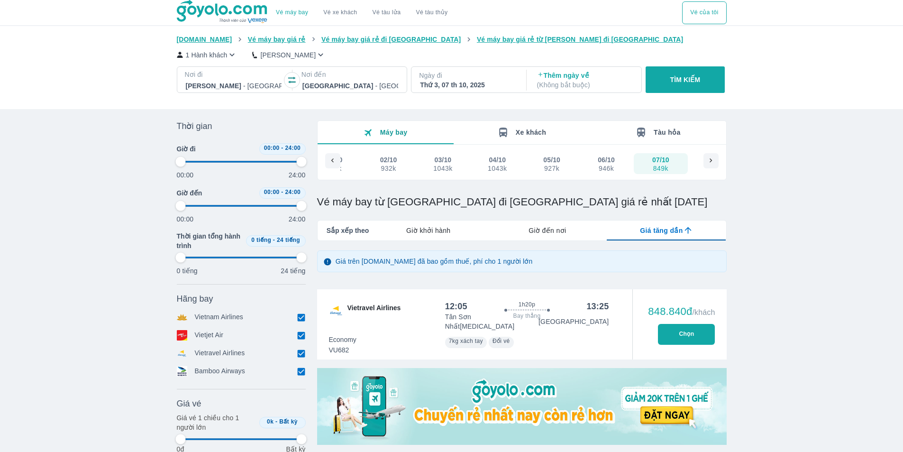
type input "97.9166666666667"
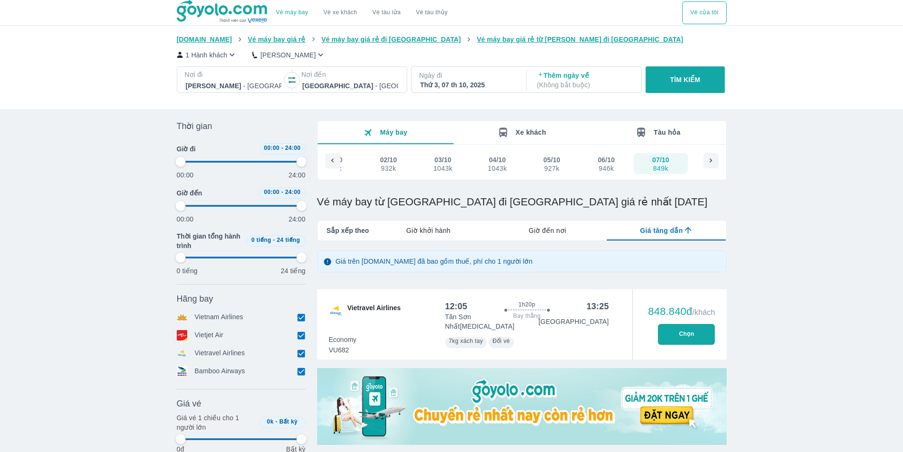
type input "97.9166666666667"
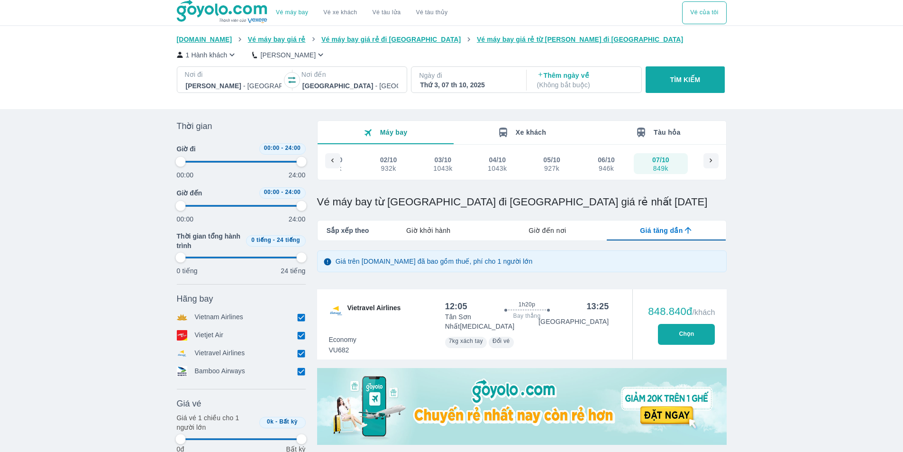
type input "97.9166666666667"
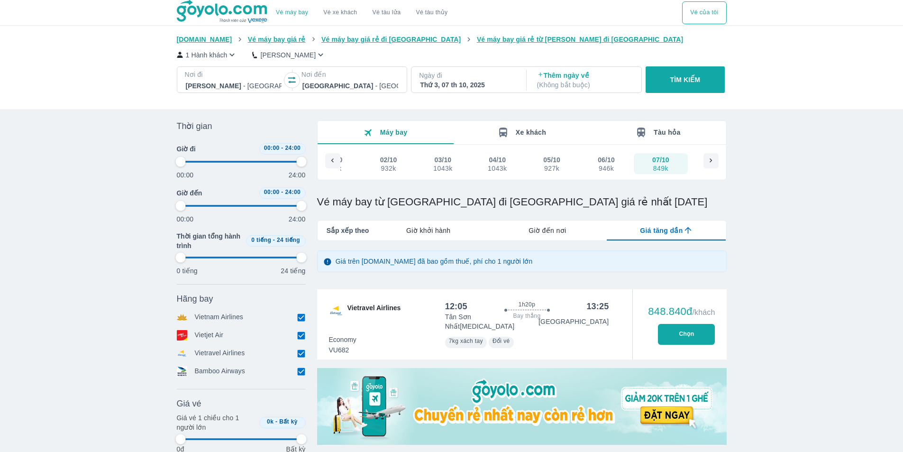
type input "97.9166666666667"
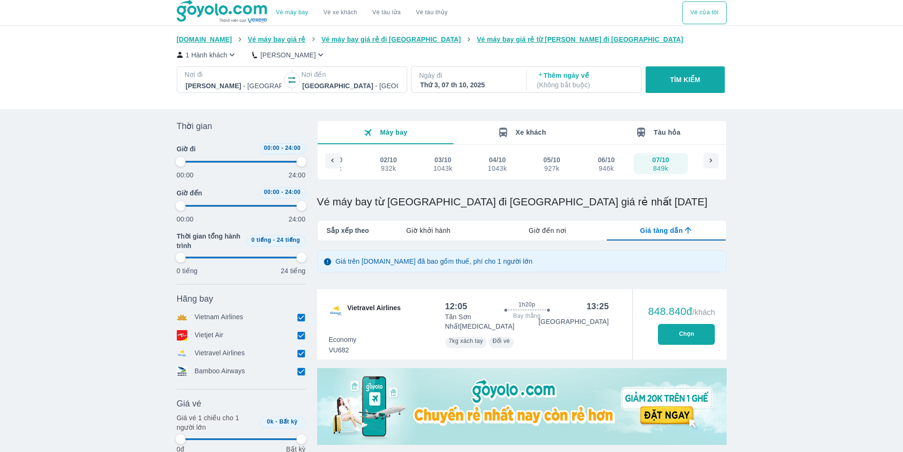
type input "97.9166666666667"
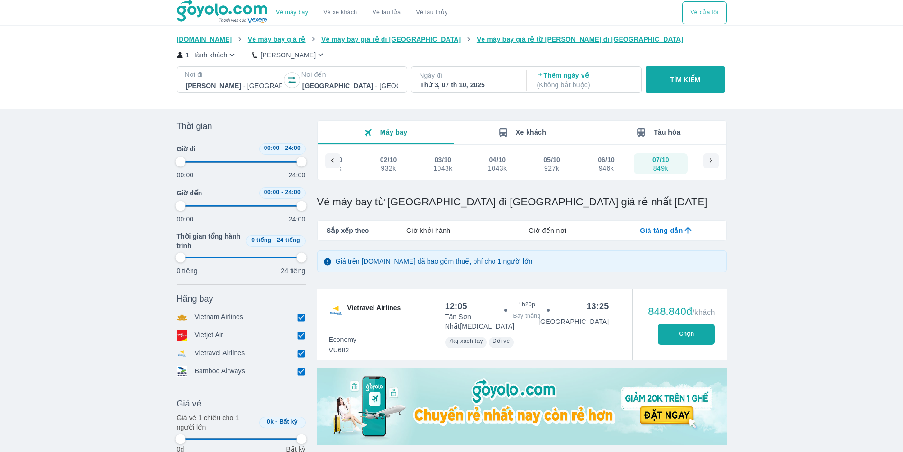
type input "97.9166666666667"
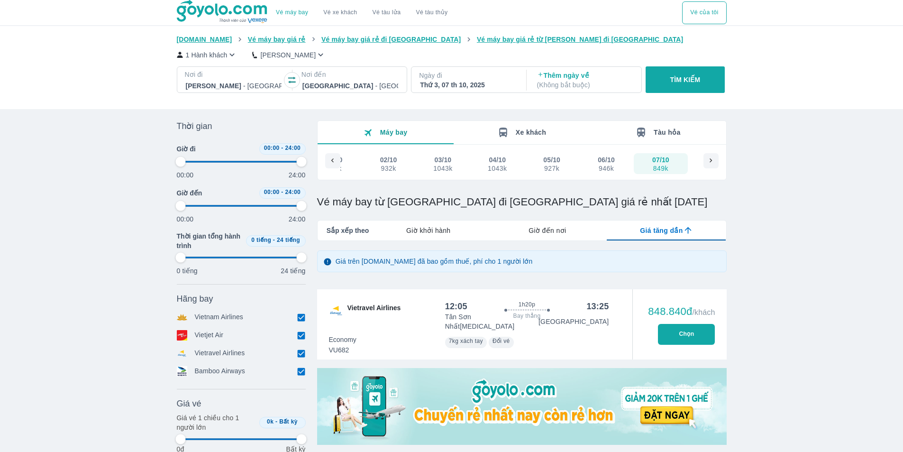
type input "97.9166666666667"
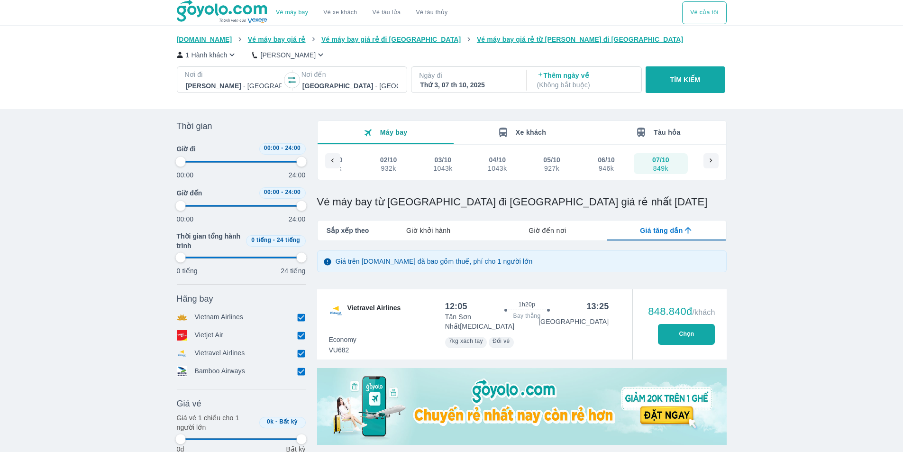
type input "97.9166666666667"
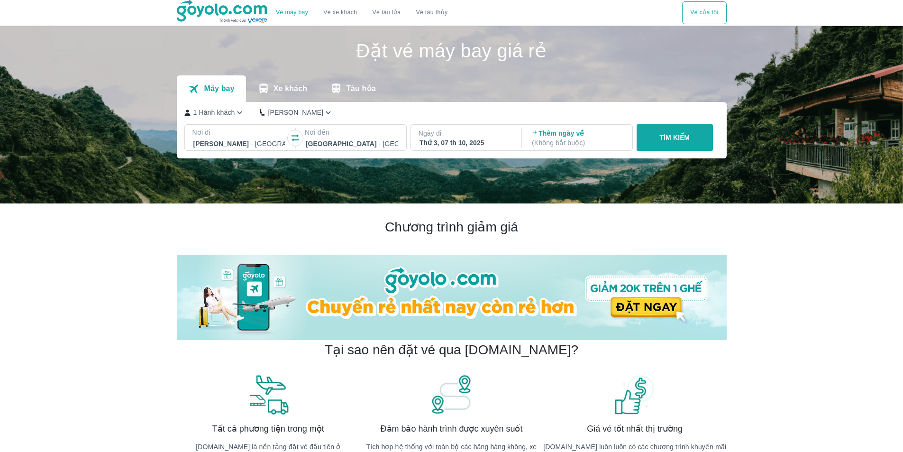
click at [329, 140] on div at bounding box center [352, 143] width 92 height 11
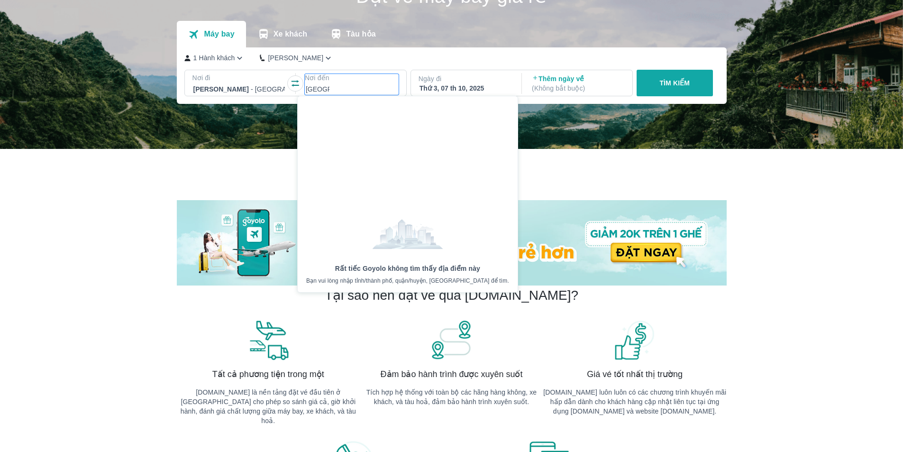
type input "[GEOGRAPHIC_DATA]"
click at [368, 85] on div at bounding box center [352, 88] width 92 height 11
click at [550, 188] on div "Chương trình giảm giá" at bounding box center [452, 225] width 550 height 123
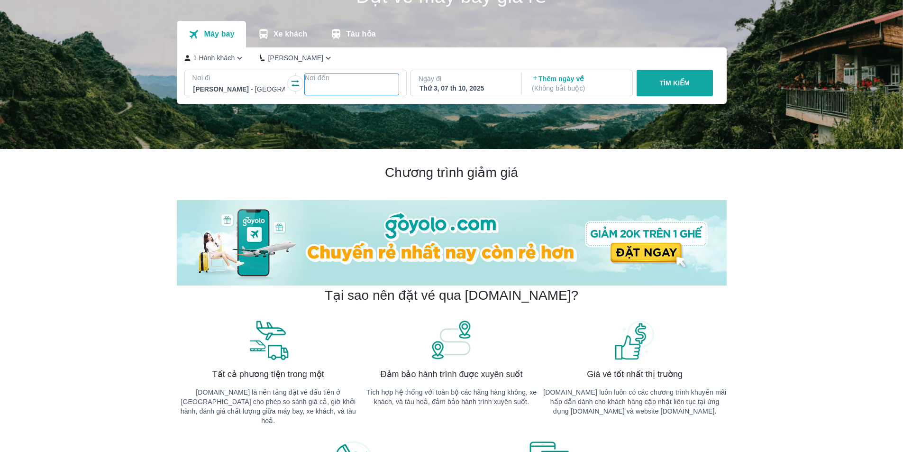
click at [321, 82] on p "Nơi đến" at bounding box center [352, 77] width 94 height 9
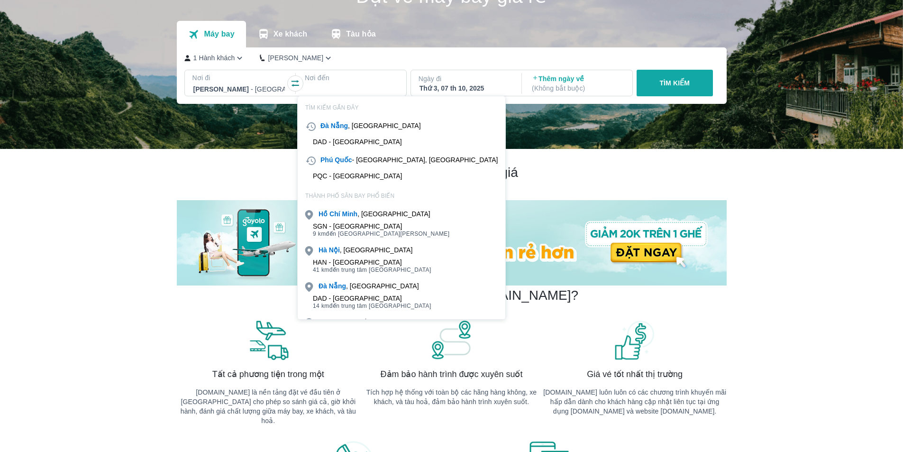
click at [344, 138] on div "DAD - [GEOGRAPHIC_DATA]" at bounding box center [357, 142] width 89 height 8
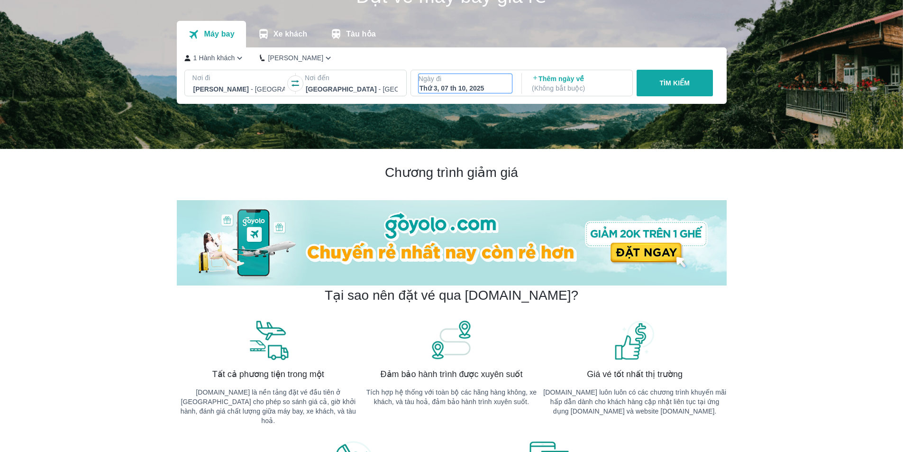
click at [481, 81] on p "Ngày đi" at bounding box center [465, 78] width 94 height 9
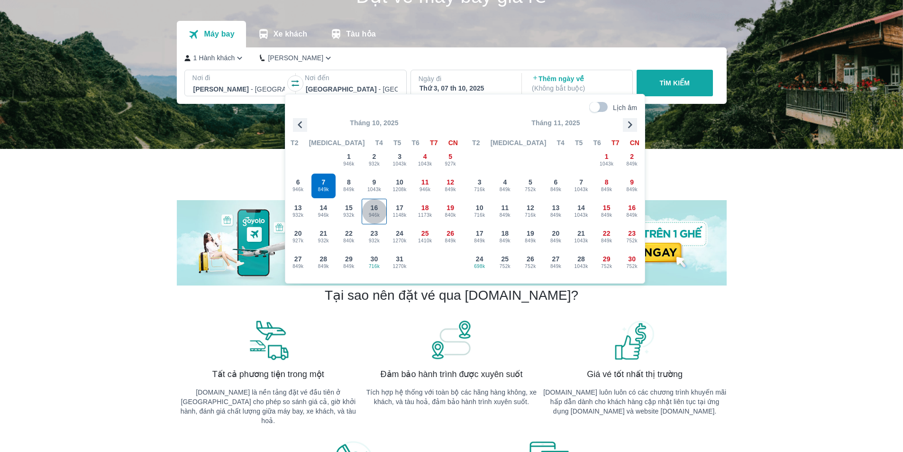
click at [380, 219] on div "16 946k" at bounding box center [374, 211] width 25 height 25
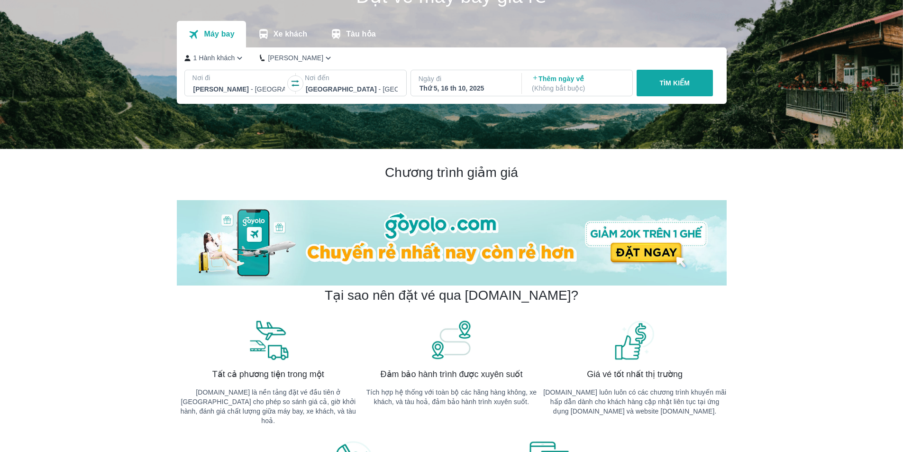
click at [568, 81] on p "Thêm ngày về ( Không bắt buộc )" at bounding box center [578, 83] width 92 height 19
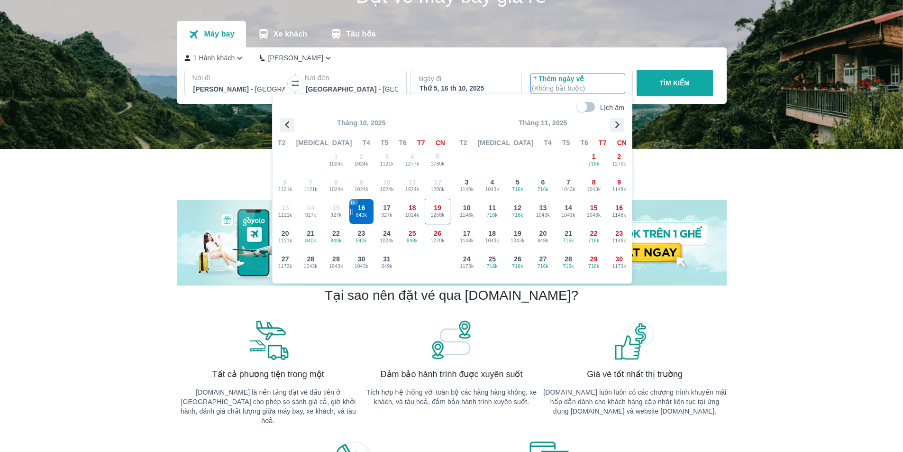
click at [439, 218] on span "1208k" at bounding box center [437, 215] width 25 height 8
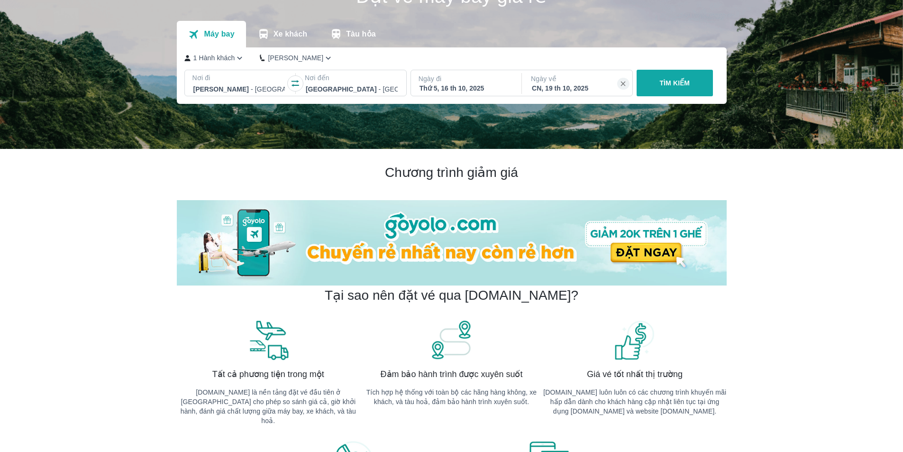
click at [666, 86] on p "TÌM KIẾM" at bounding box center [674, 82] width 30 height 9
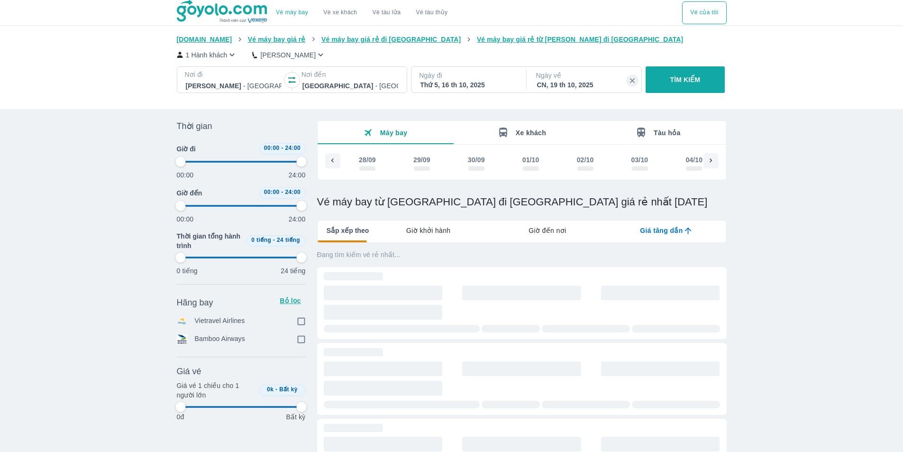
scroll to position [0, 728]
type input "97.9166666666667"
checkbox input "true"
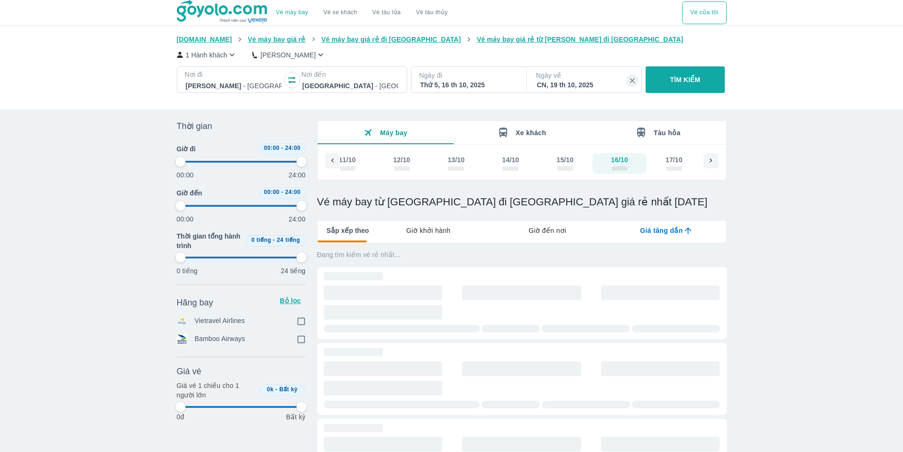
checkbox input "true"
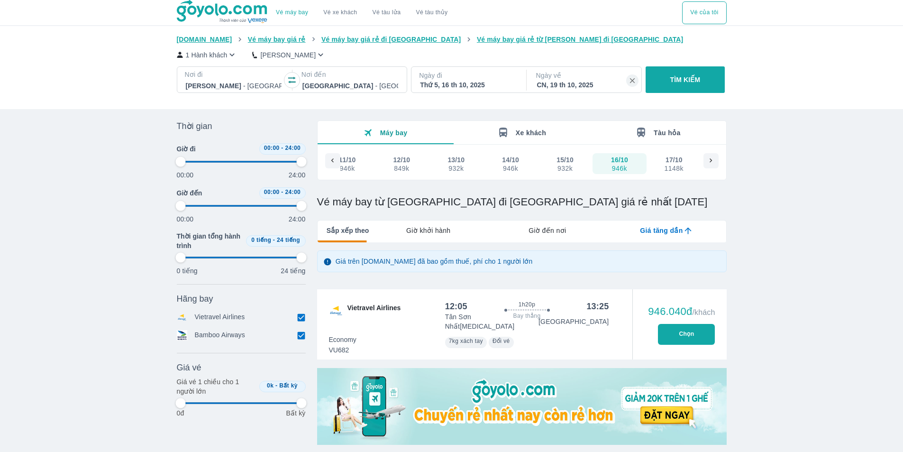
type input "97.9166666666667"
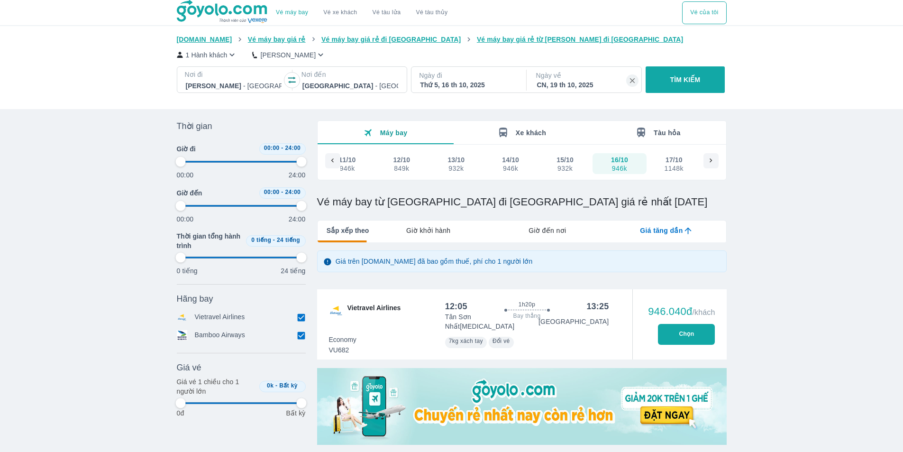
type input "97.9166666666667"
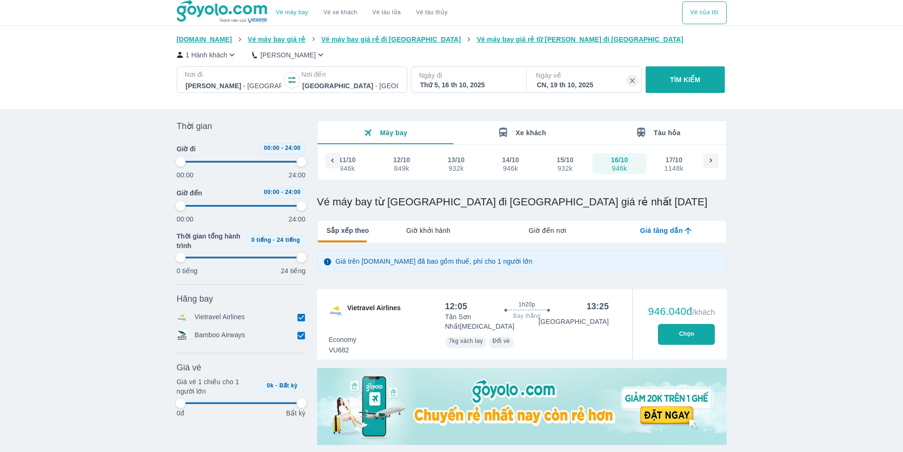
type input "97.9166666666667"
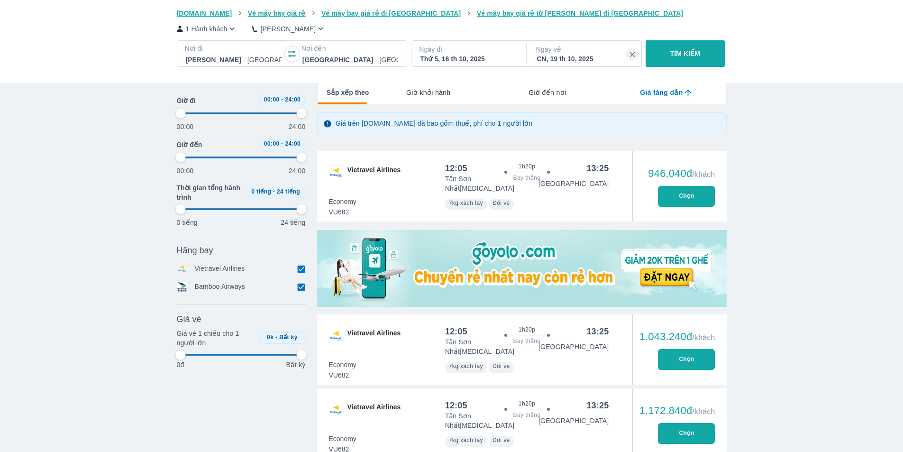
scroll to position [142, 0]
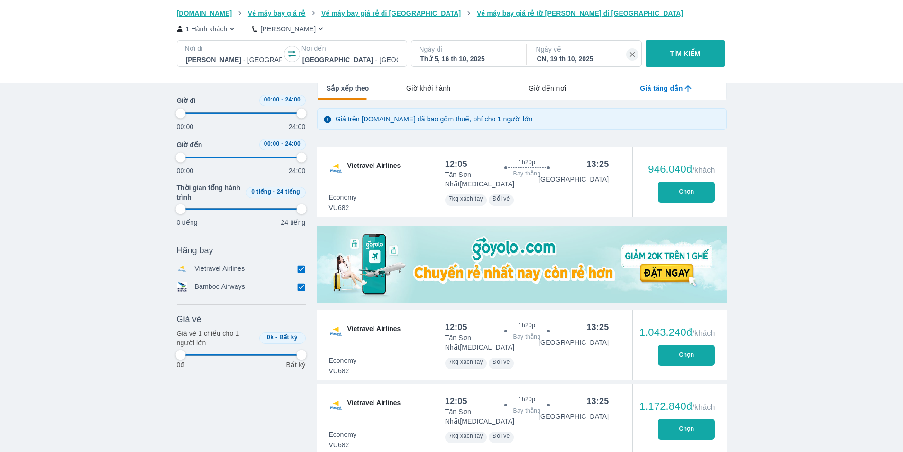
type input "97.9166666666667"
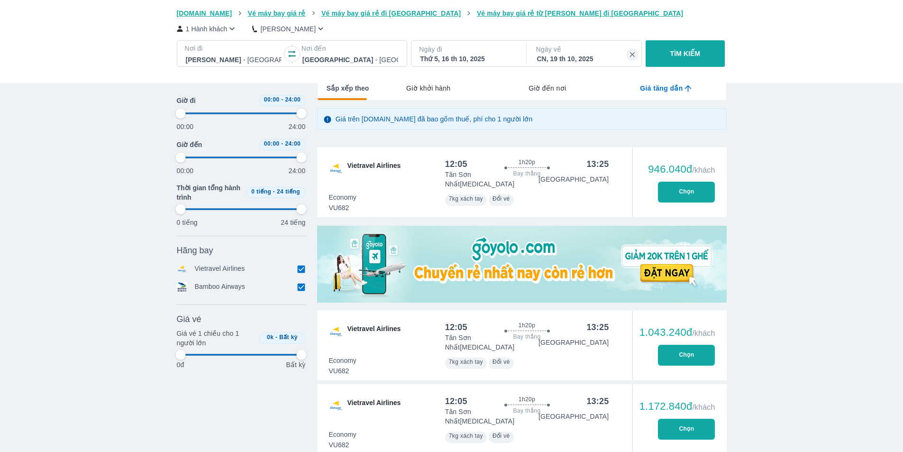
type input "97.9166666666667"
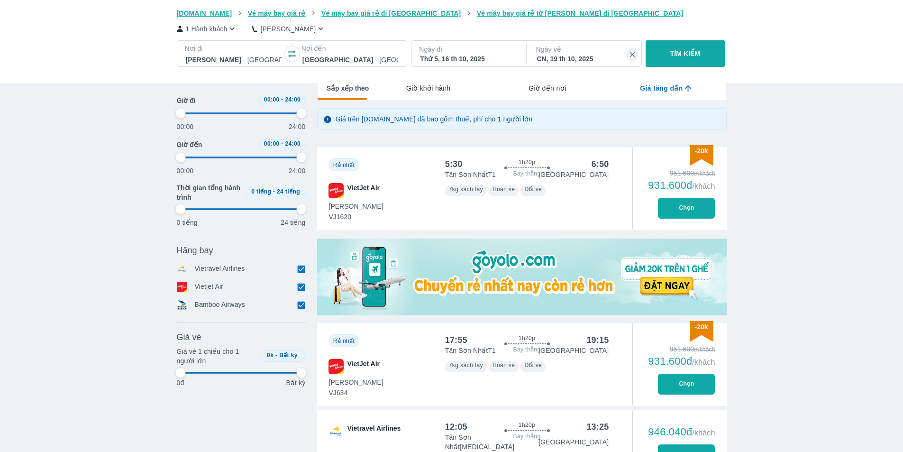
type input "97.9166666666667"
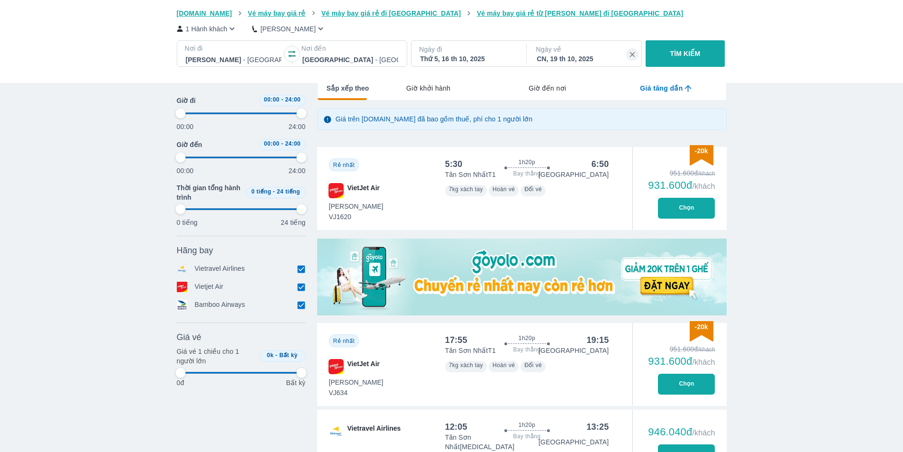
type input "97.9166666666667"
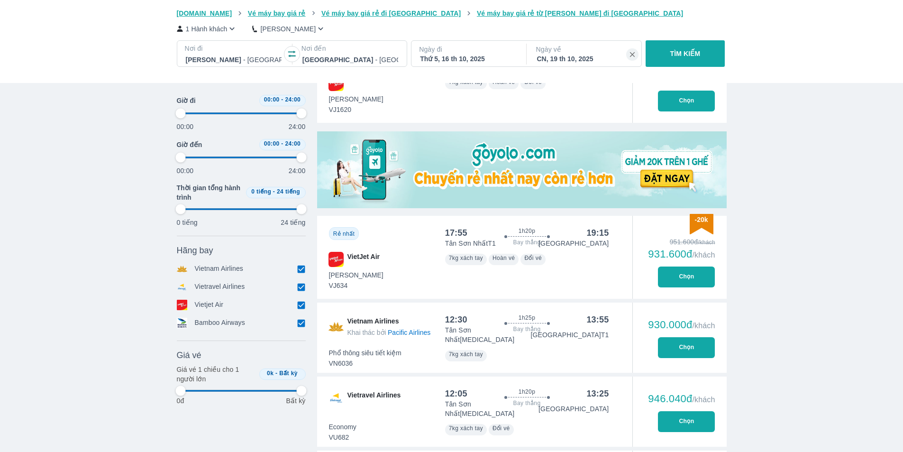
scroll to position [284, 0]
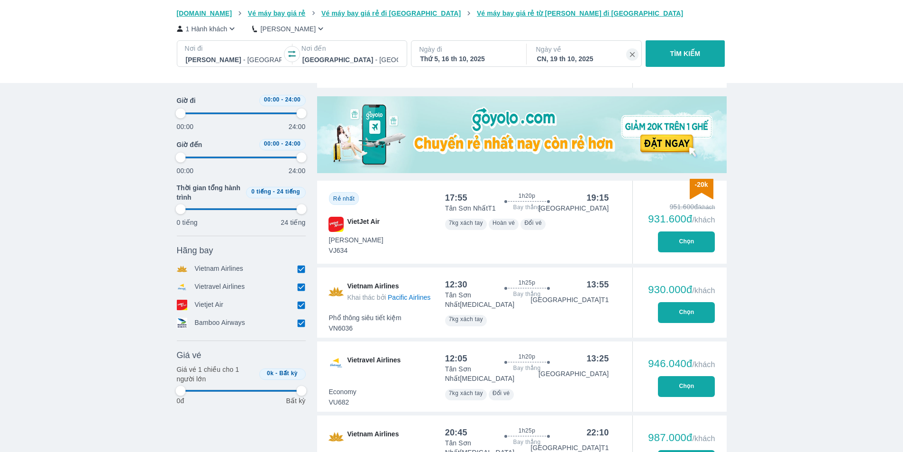
type input "97.9166666666667"
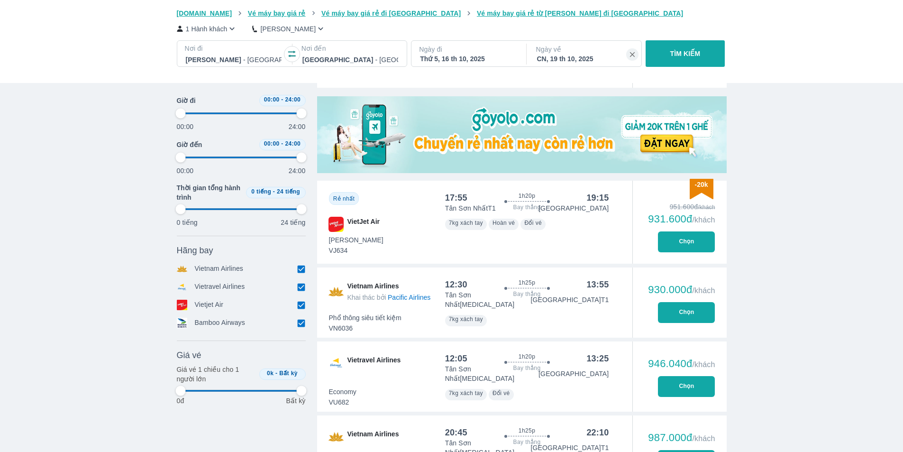
type input "97.9166666666667"
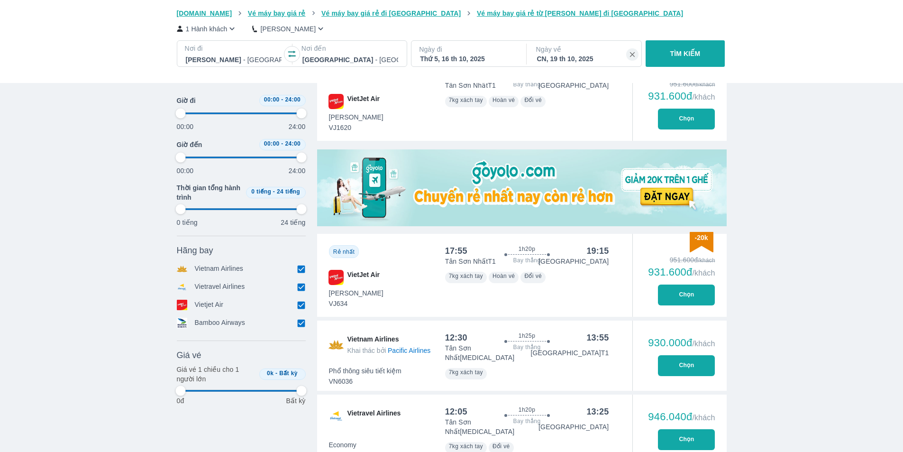
type input "97.9166666666667"
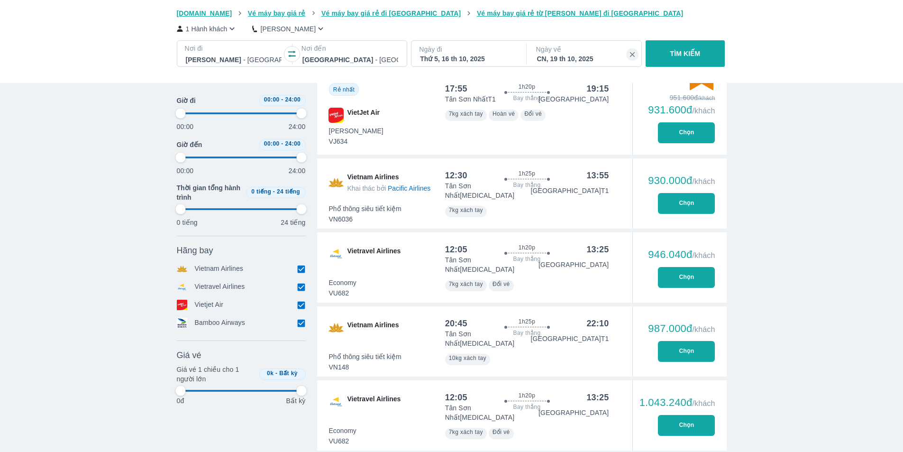
type input "97.9166666666667"
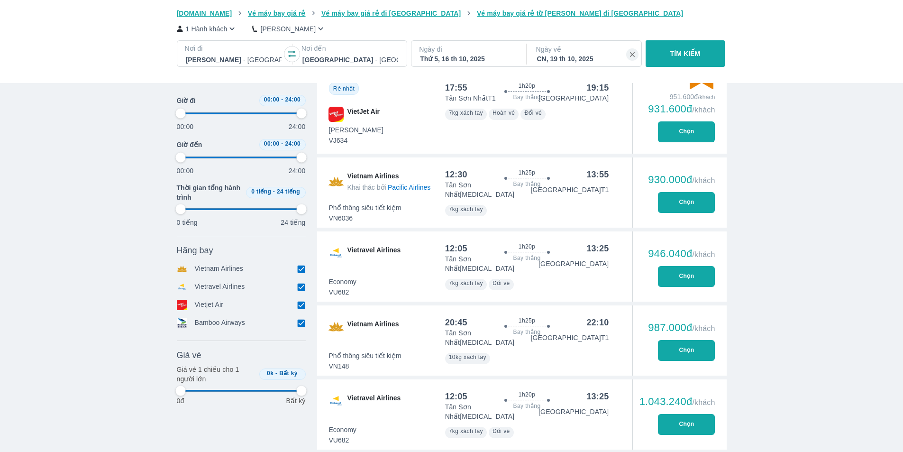
scroll to position [521, 0]
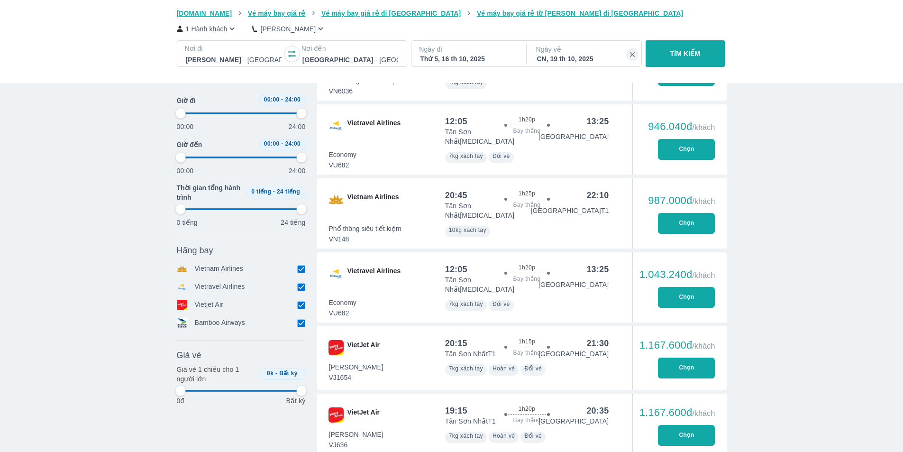
type input "97.9166666666667"
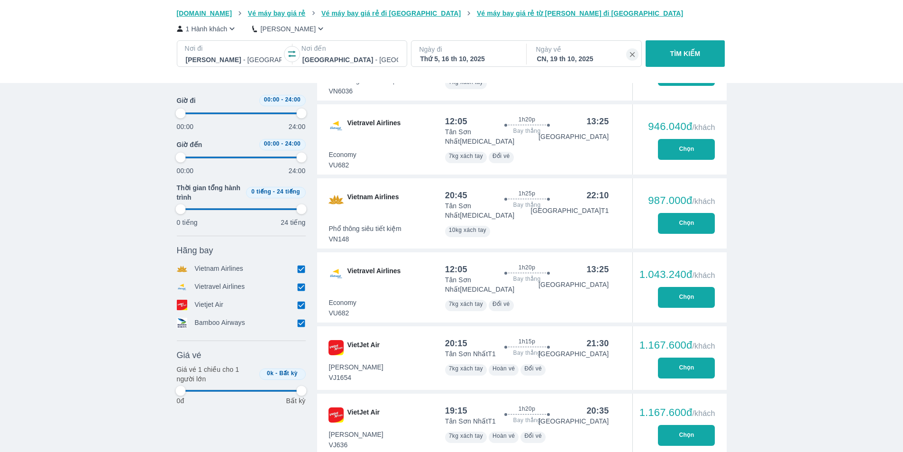
type input "97.9166666666667"
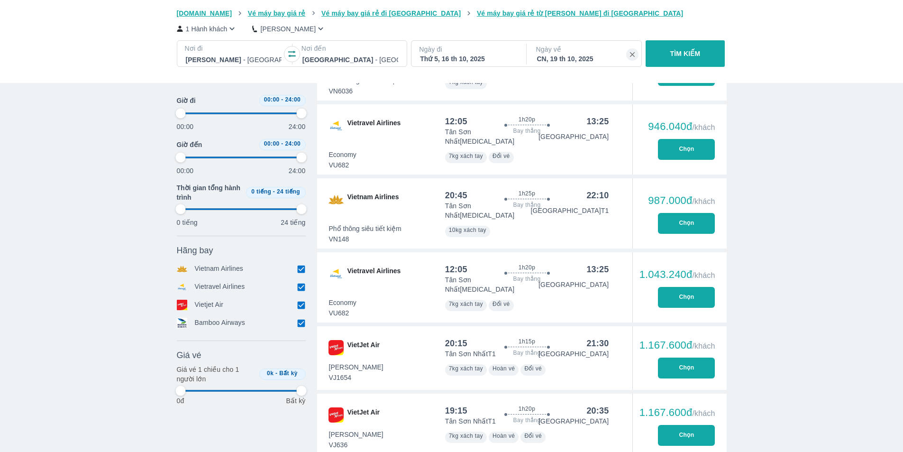
type input "97.9166666666667"
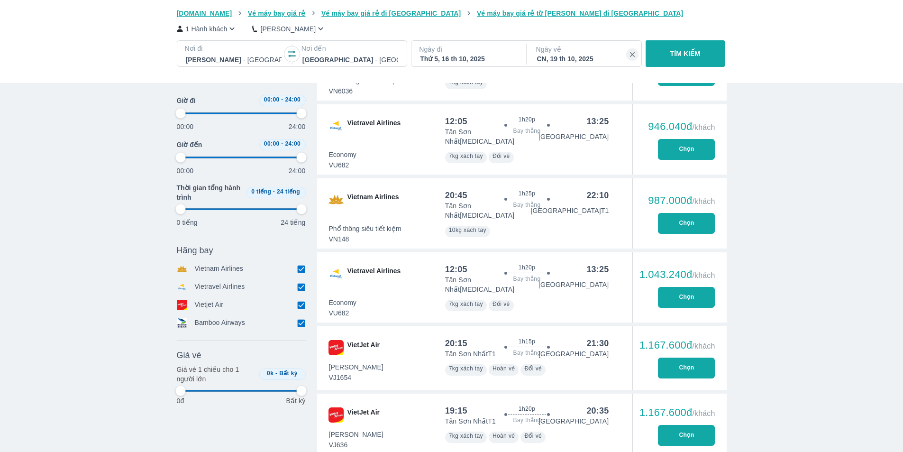
type input "97.9166666666667"
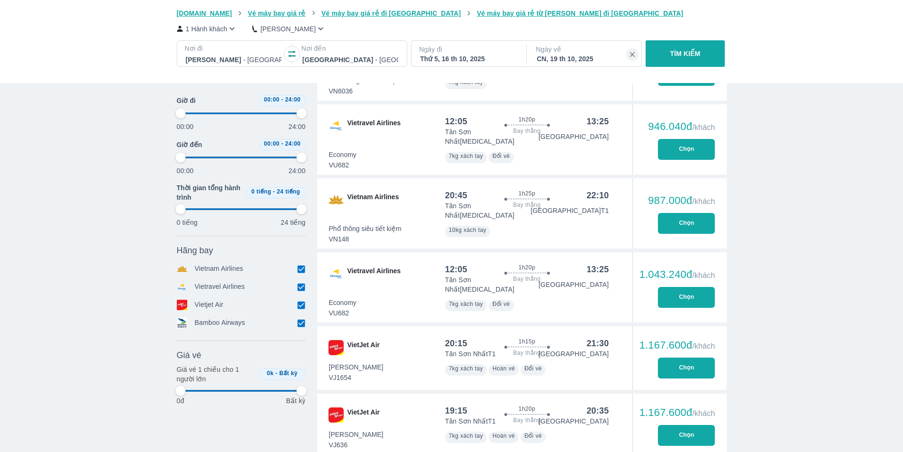
type input "97.9166666666667"
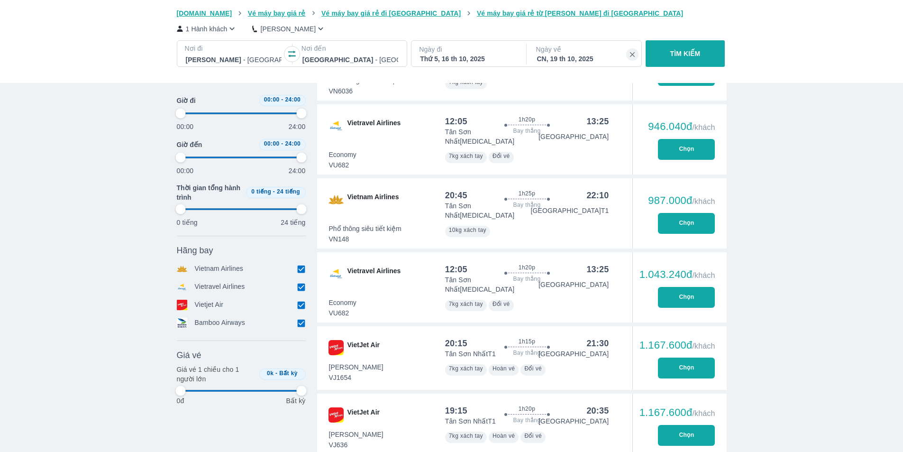
type input "97.9166666666667"
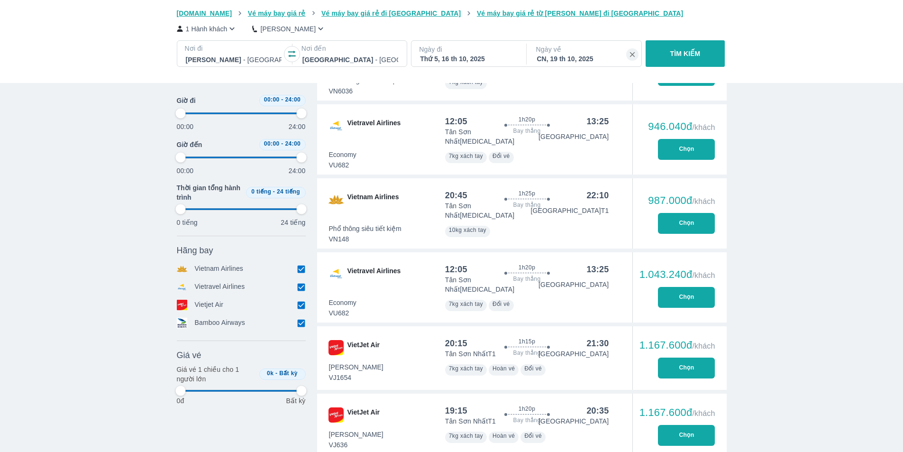
type input "97.9166666666667"
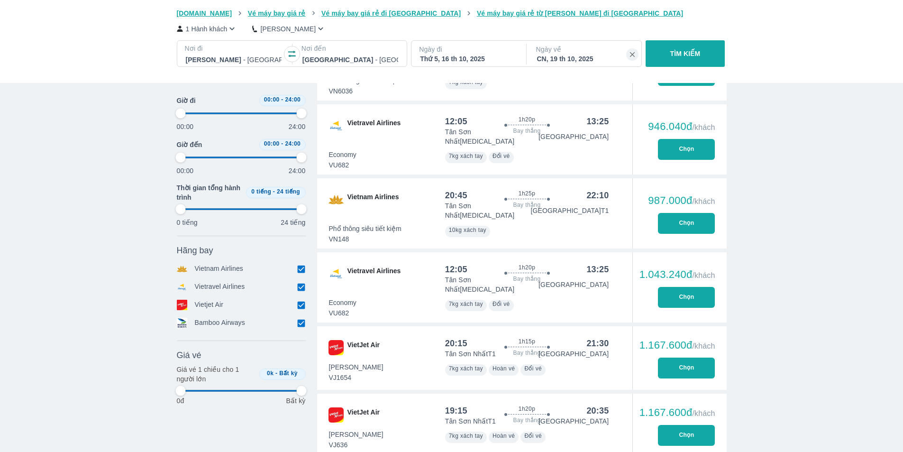
type input "97.9166666666667"
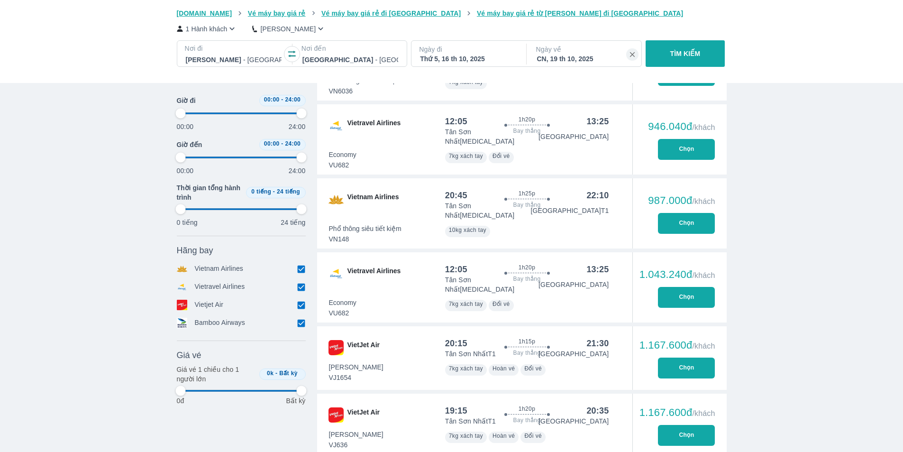
type input "97.9166666666667"
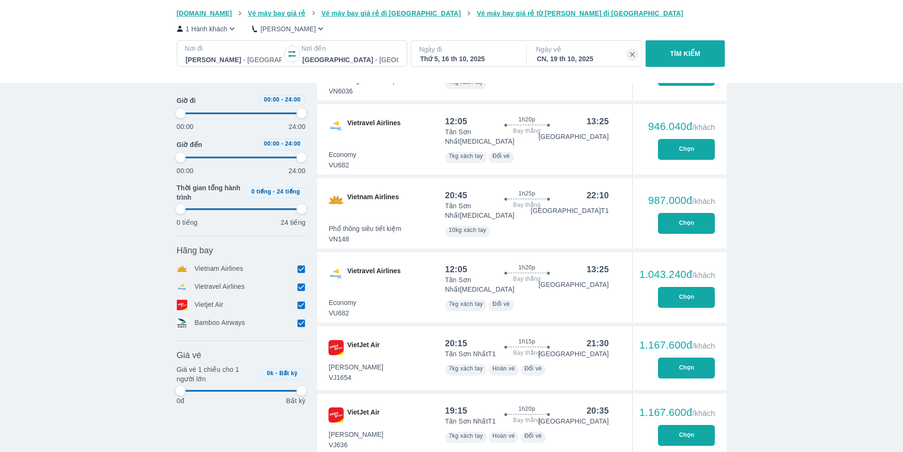
type input "97.9166666666667"
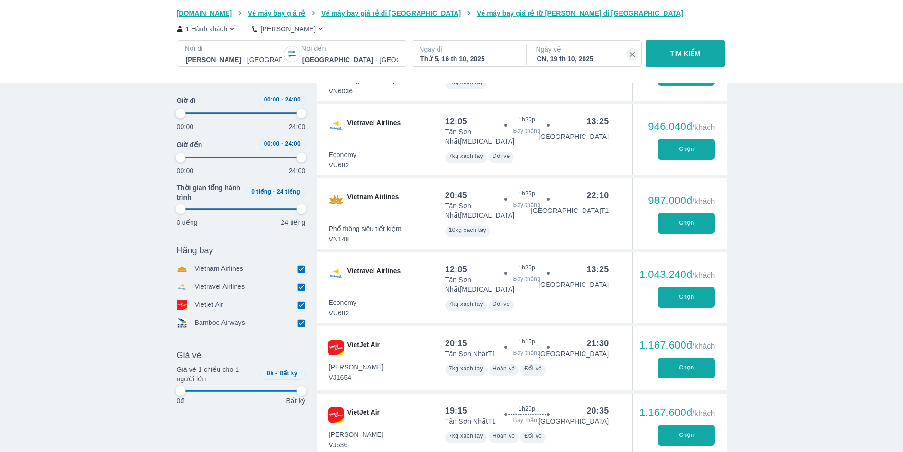
type input "97.9166666666667"
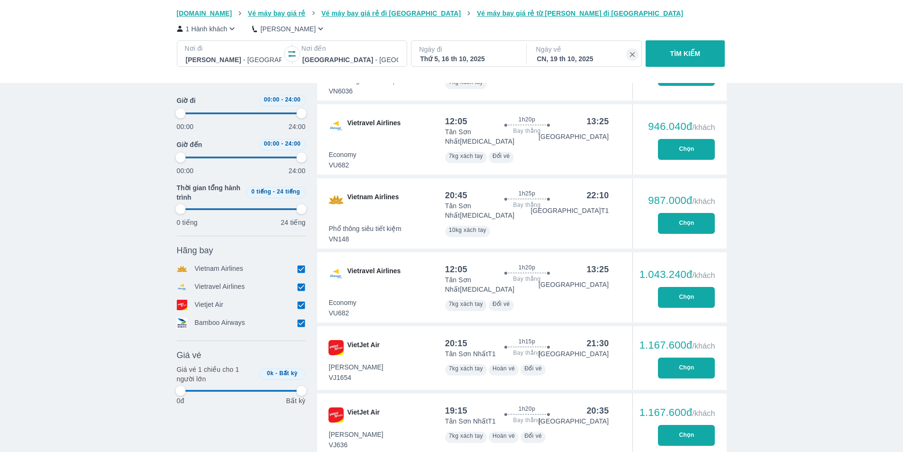
type input "97.9166666666667"
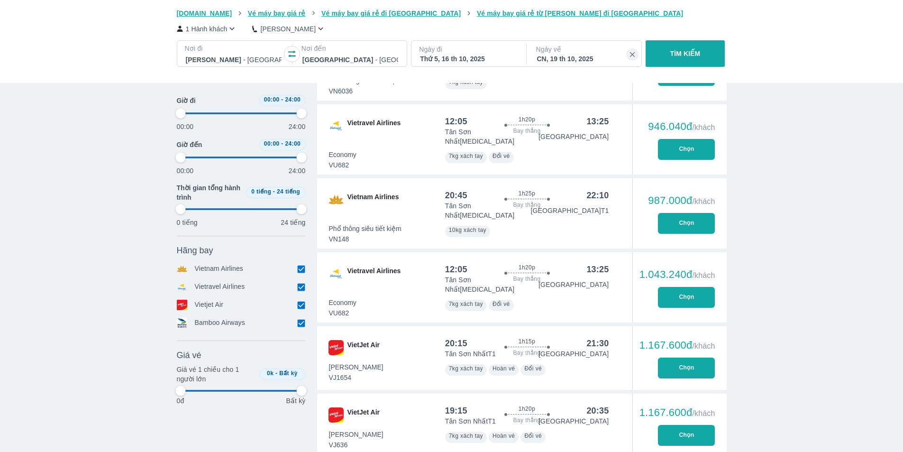
type input "97.9166666666667"
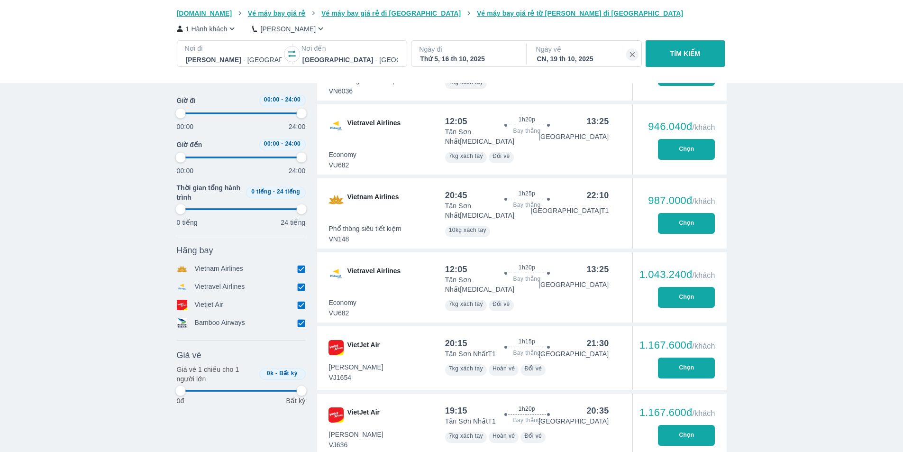
type input "97.9166666666667"
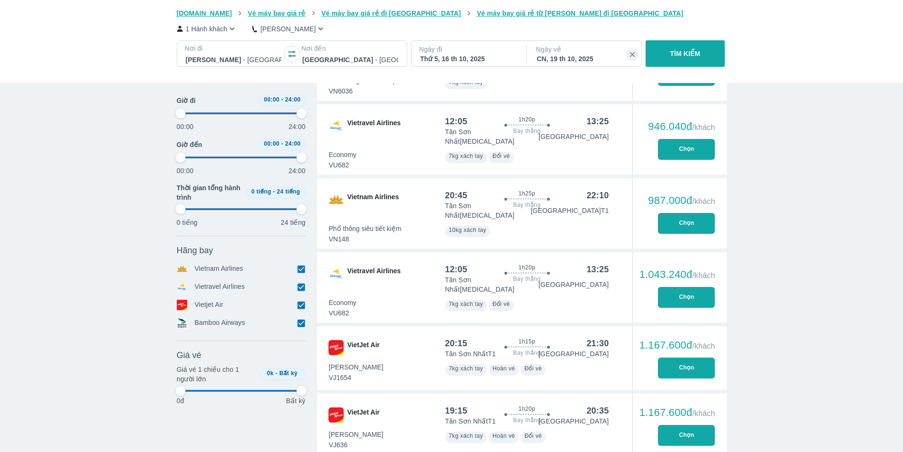
type input "97.9166666666667"
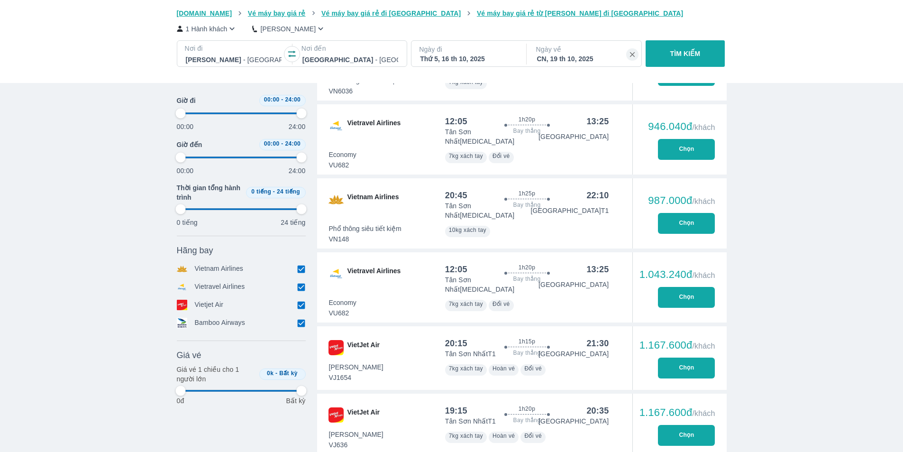
type input "97.9166666666667"
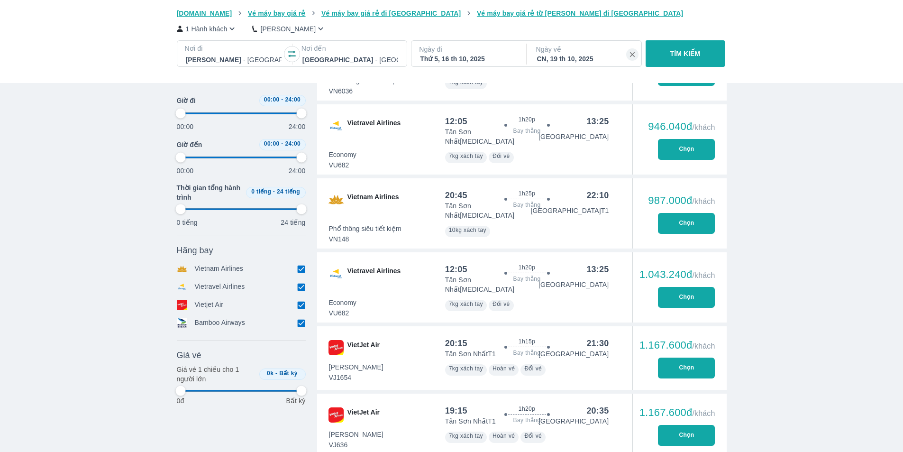
type input "97.9166666666667"
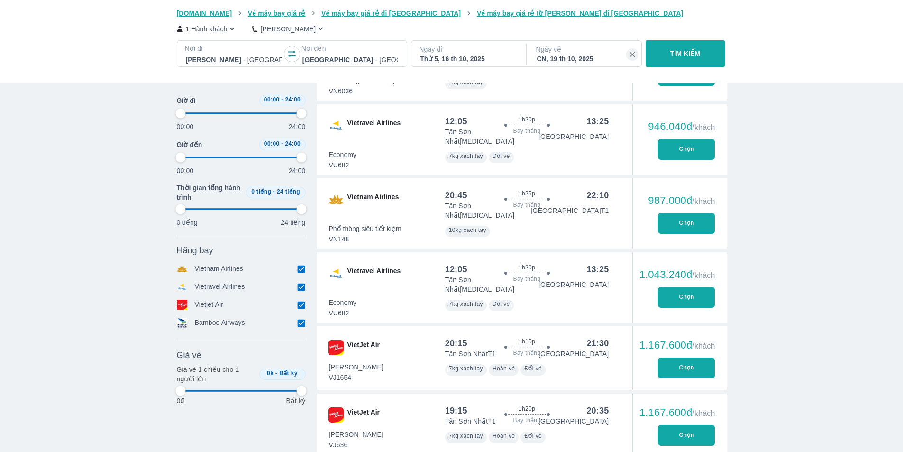
type input "97.9166666666667"
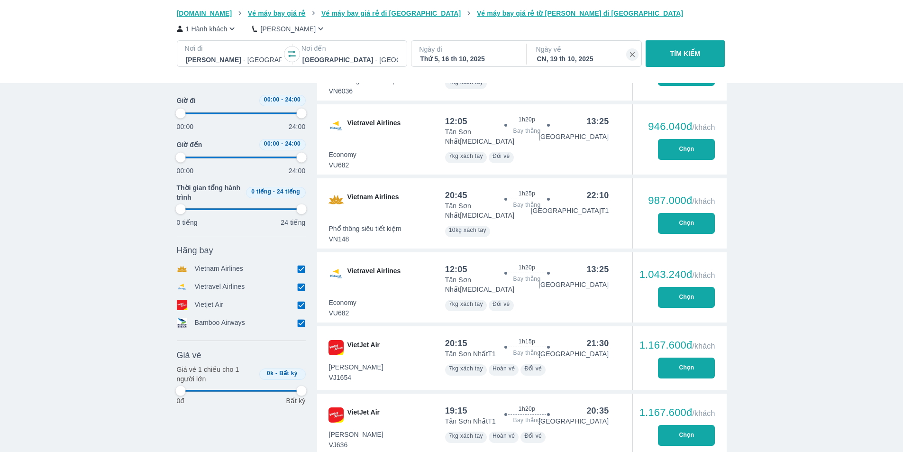
type input "97.9166666666667"
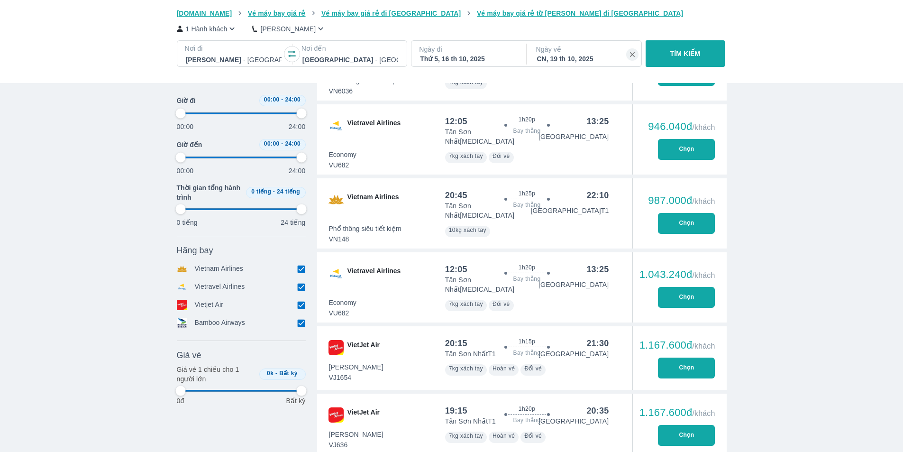
type input "97.9166666666667"
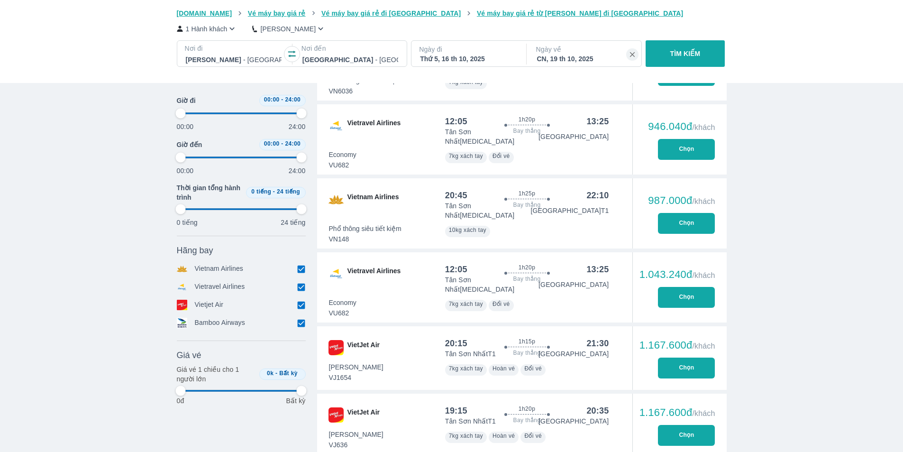
type input "97.9166666666667"
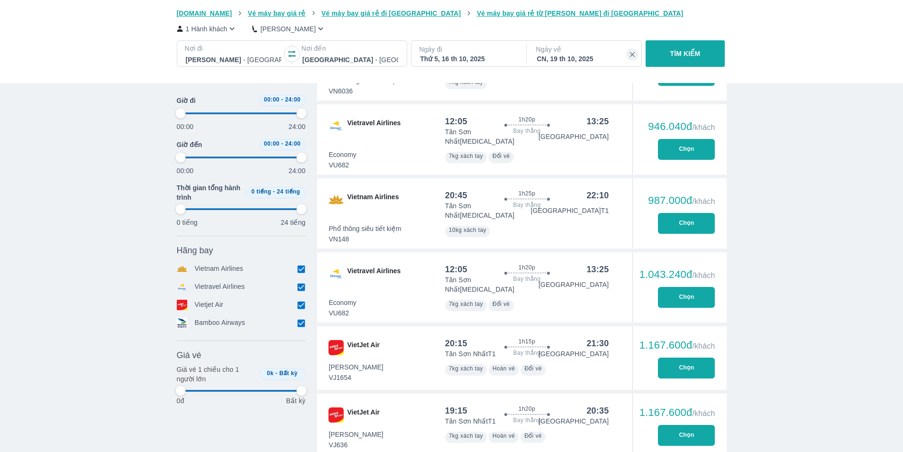
type input "97.9166666666667"
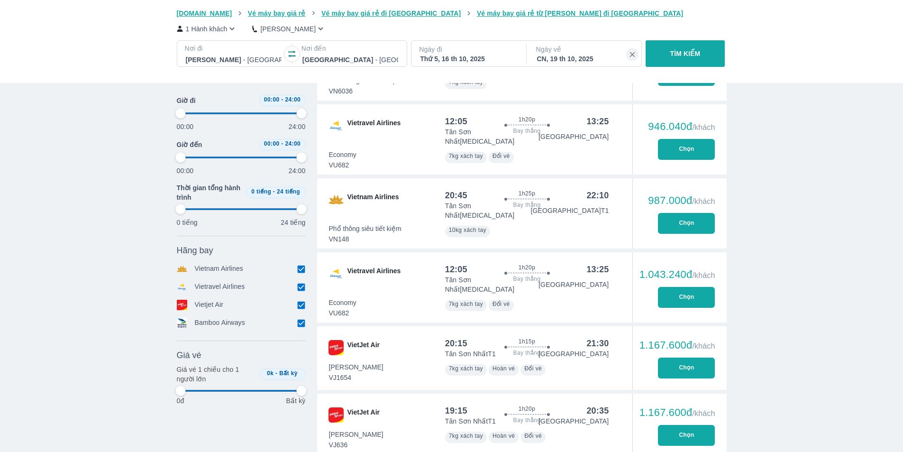
type input "97.9166666666667"
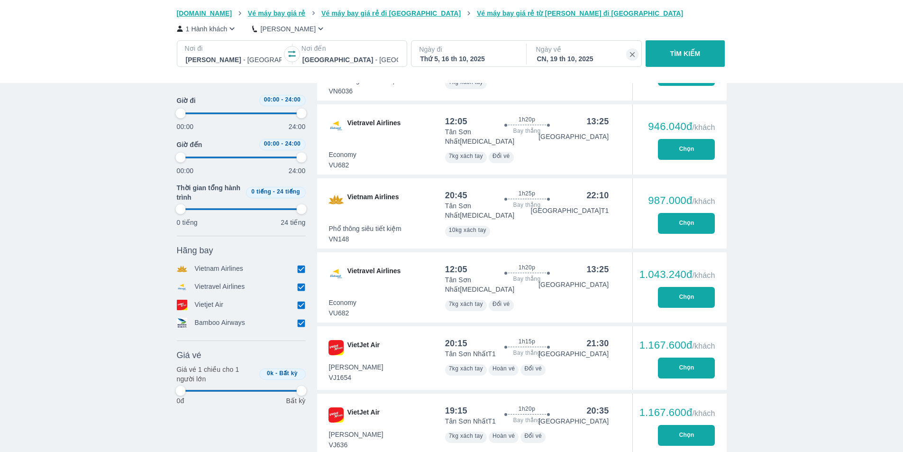
type input "97.9166666666667"
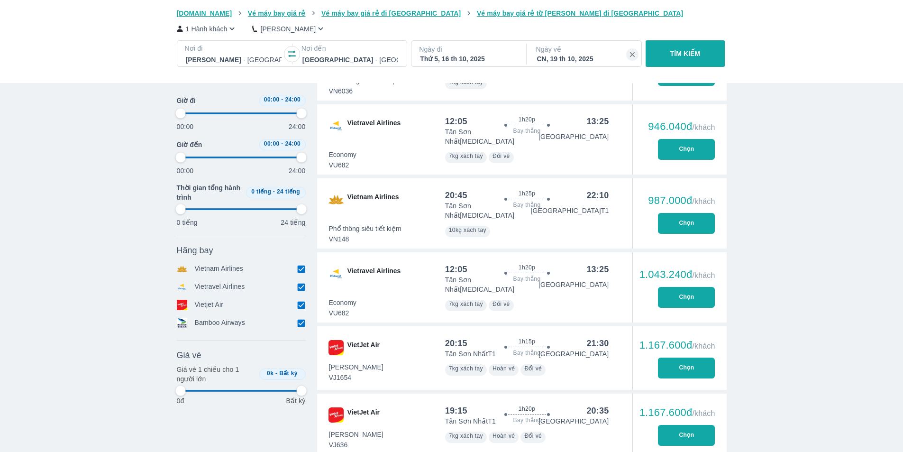
type input "97.9166666666667"
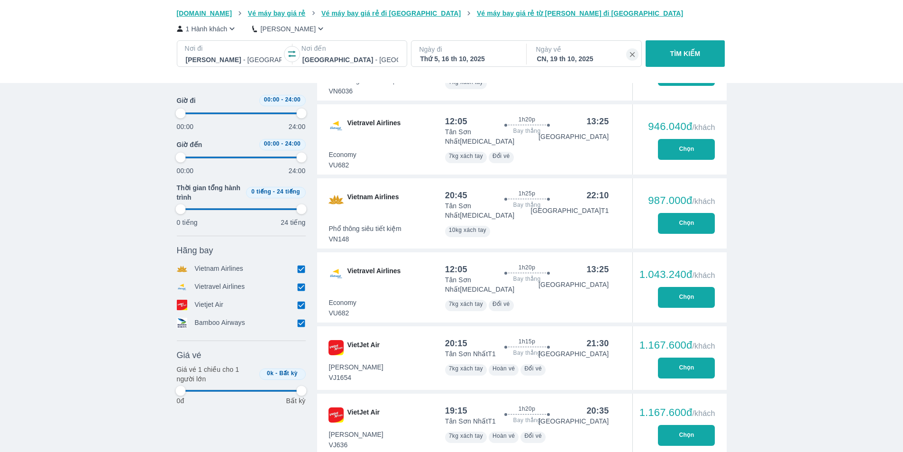
type input "97.9166666666667"
